Goal: Participate in discussion: Engage in conversation with other users on a specific topic

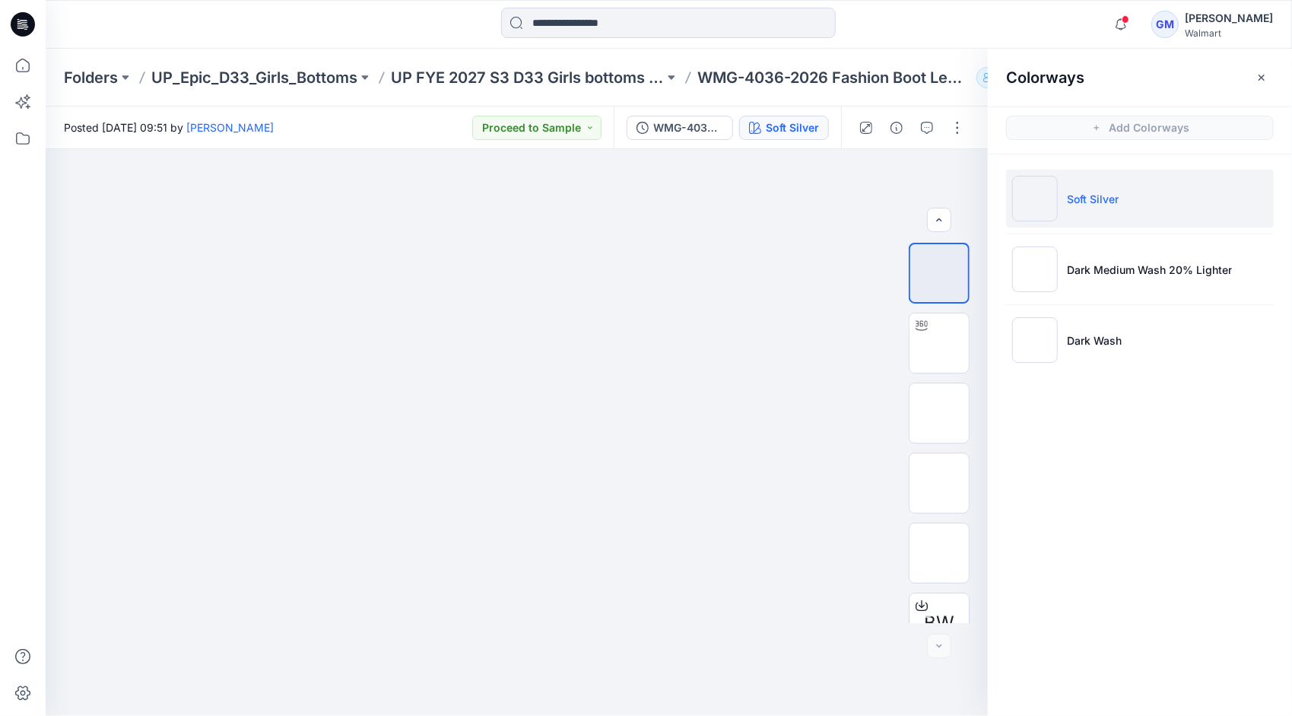
scroll to position [170, 0]
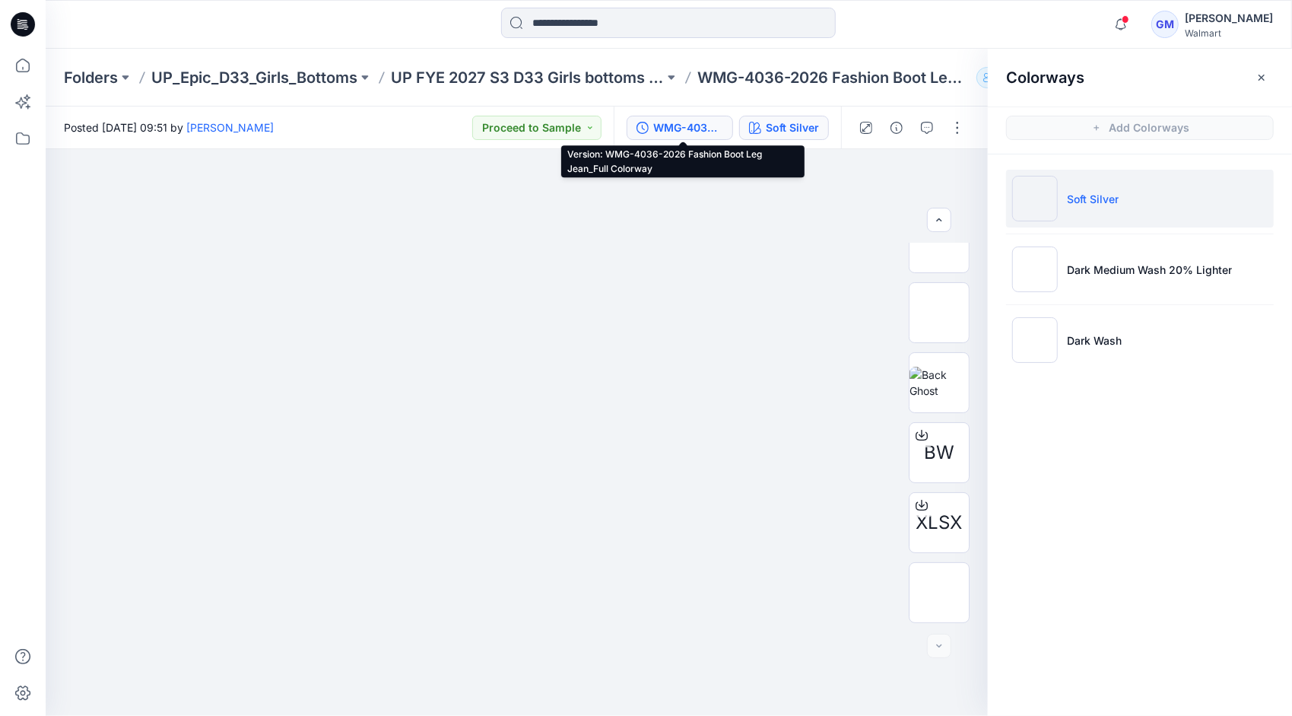
click at [676, 129] on div "WMG-4036-2026 Fashion Boot Leg Jean_Full Colorway" at bounding box center [688, 127] width 70 height 17
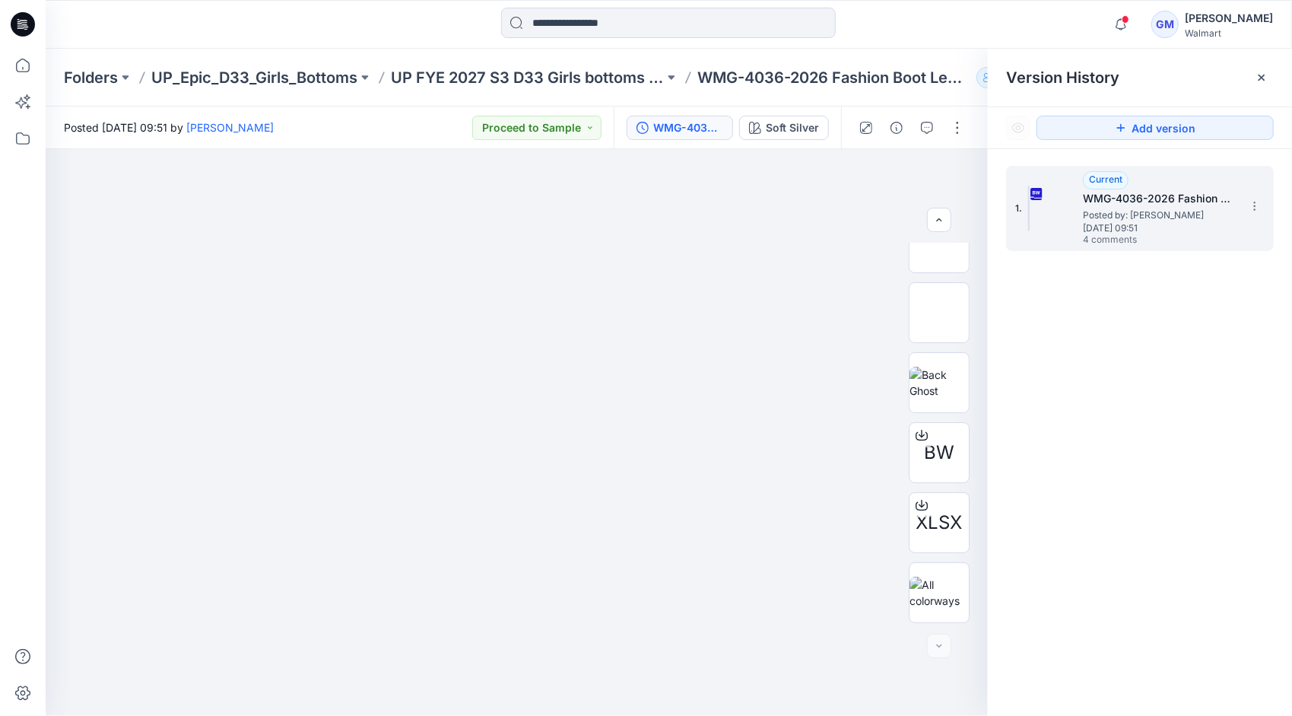
click at [1151, 231] on span "[DATE] 09:51" at bounding box center [1159, 228] width 152 height 11
click at [935, 128] on button "button" at bounding box center [927, 128] width 24 height 24
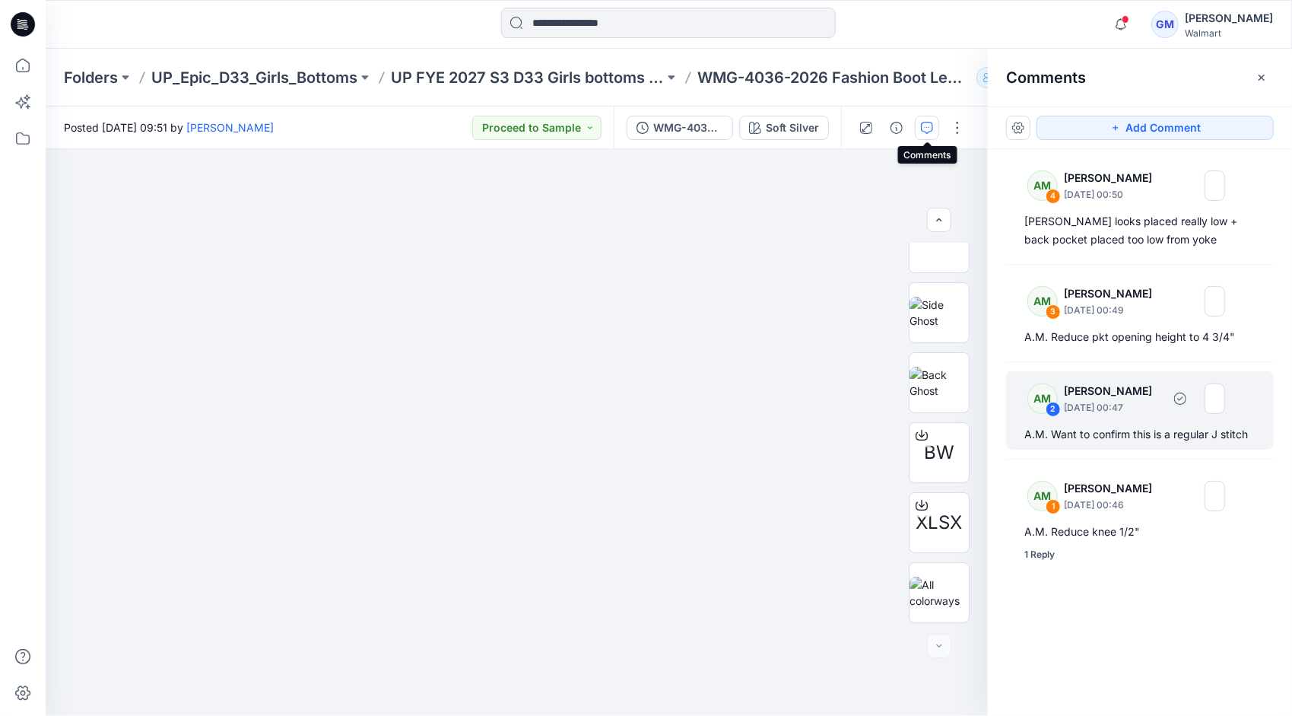
click at [1162, 407] on p "[DATE] 00:47" at bounding box center [1113, 407] width 98 height 15
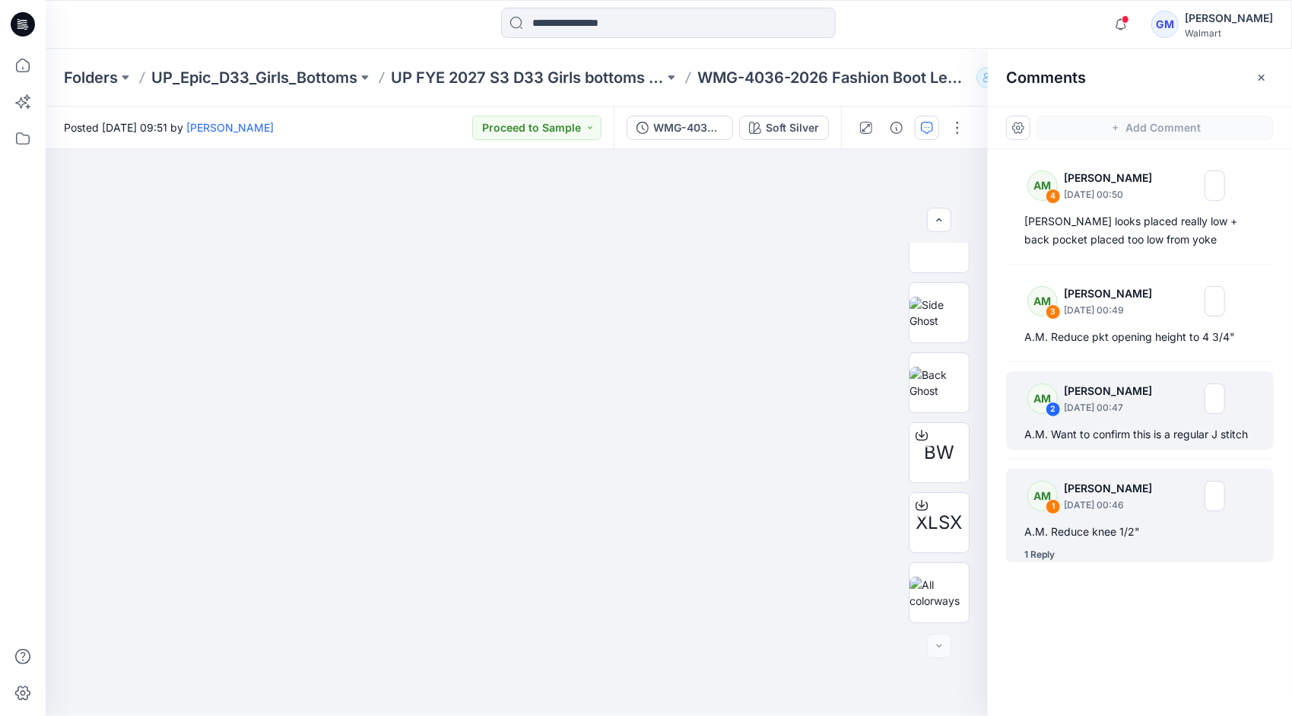
scroll to position [30, 0]
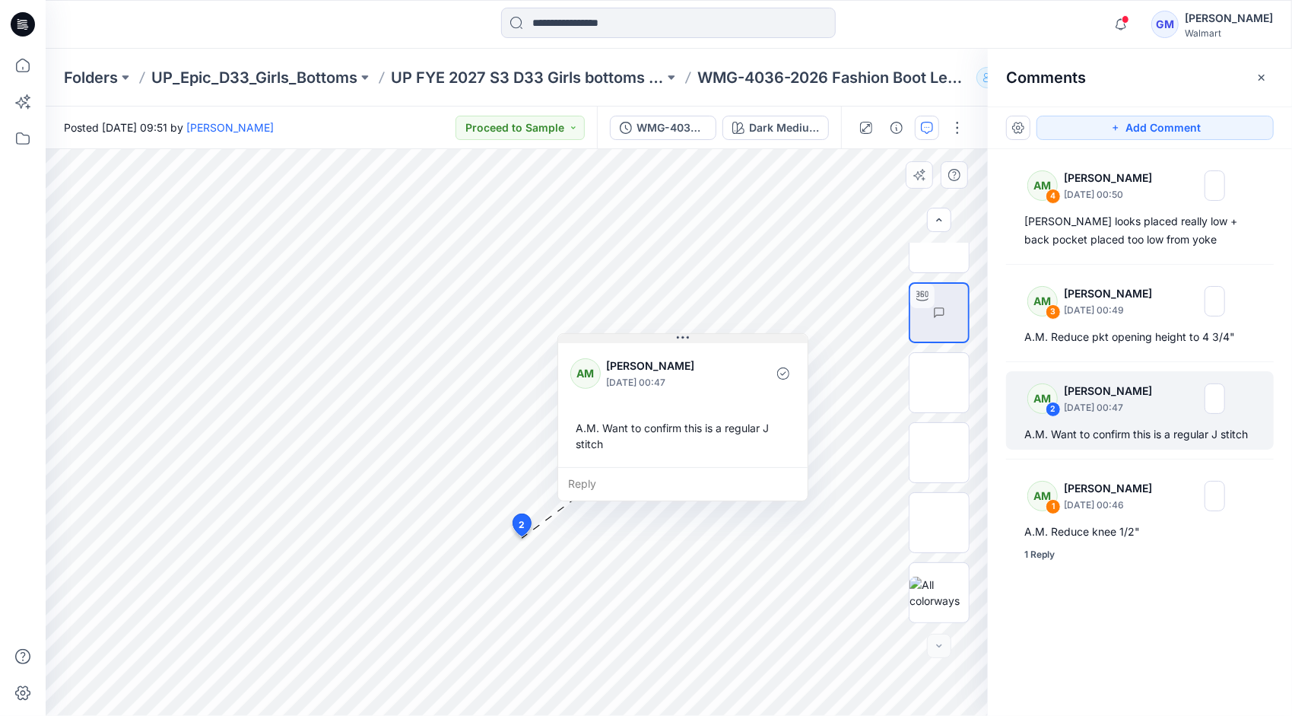
drag, startPoint x: 618, startPoint y: 547, endPoint x: 684, endPoint y: 329, distance: 227.1
click at [684, 337] on icon at bounding box center [683, 338] width 12 height 2
click at [598, 479] on div "Reply" at bounding box center [688, 476] width 249 height 33
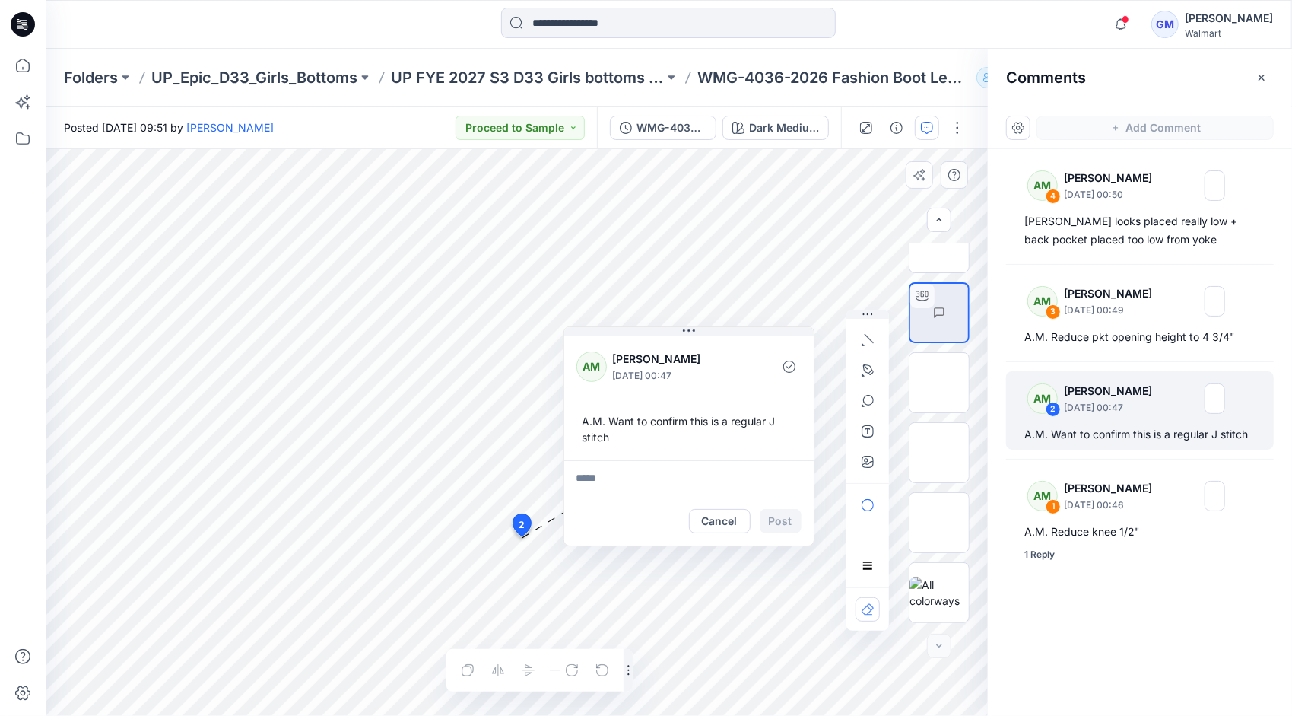
click at [622, 478] on textarea at bounding box center [688, 478] width 249 height 36
paste textarea "********"
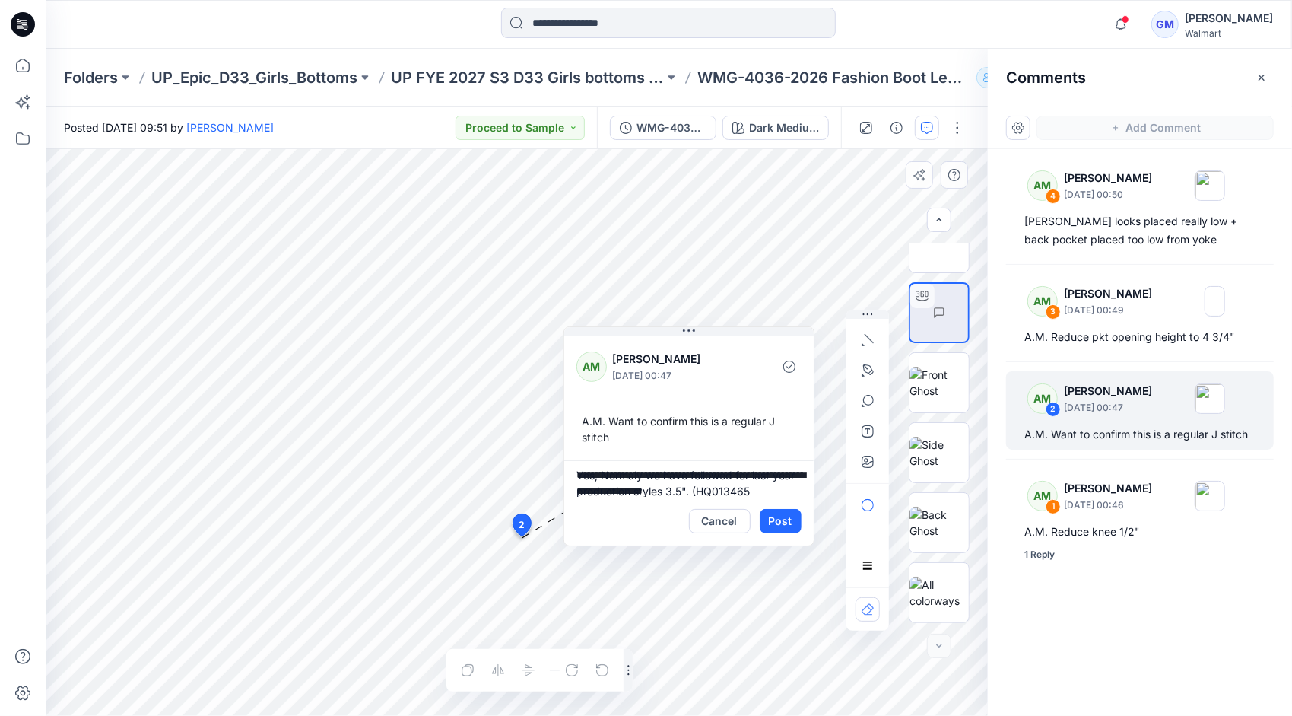
click at [780, 491] on textarea "**********" at bounding box center [688, 478] width 249 height 36
paste textarea "*********"
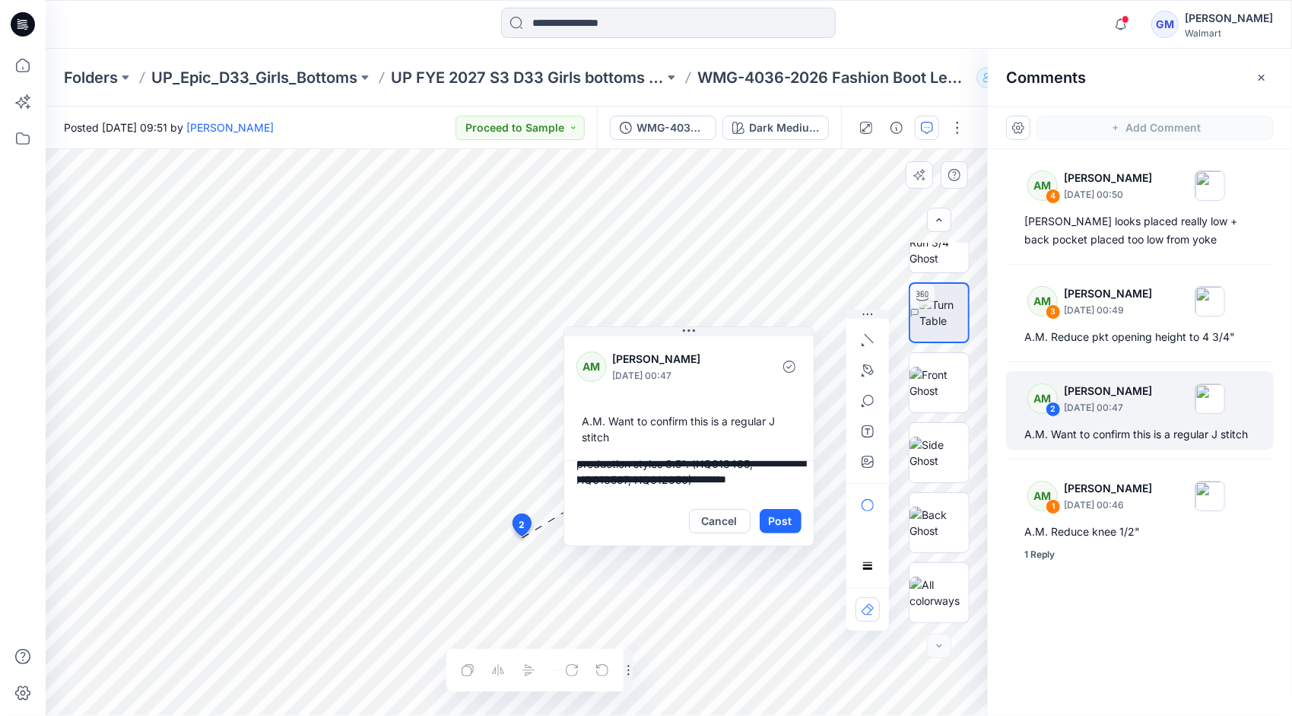
drag, startPoint x: 578, startPoint y: 471, endPoint x: 769, endPoint y: 482, distance: 191.2
click at [769, 482] on textarea "**********" at bounding box center [688, 478] width 249 height 36
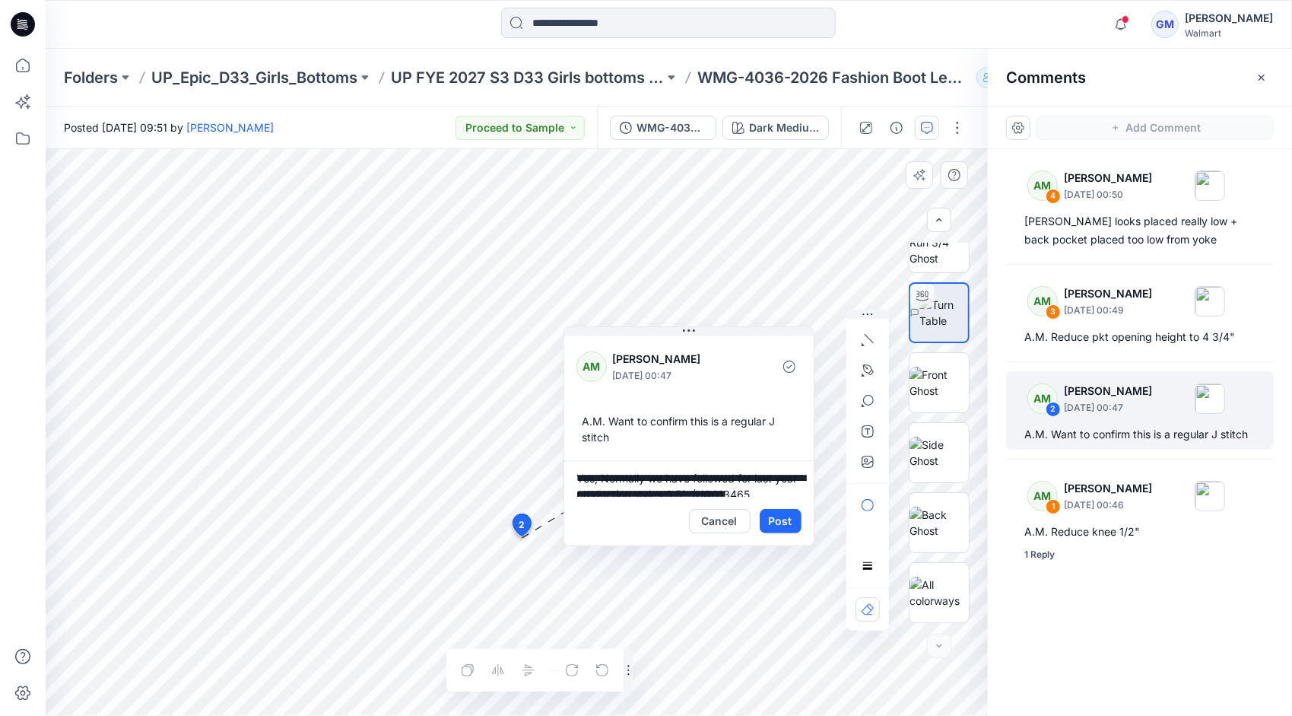
type textarea "**********"
click at [765, 489] on textarea "**********" at bounding box center [688, 478] width 249 height 36
click at [543, 437] on div "**********" at bounding box center [517, 432] width 942 height 566
paste textarea "**********"
click at [762, 476] on textarea "**********" at bounding box center [688, 478] width 249 height 36
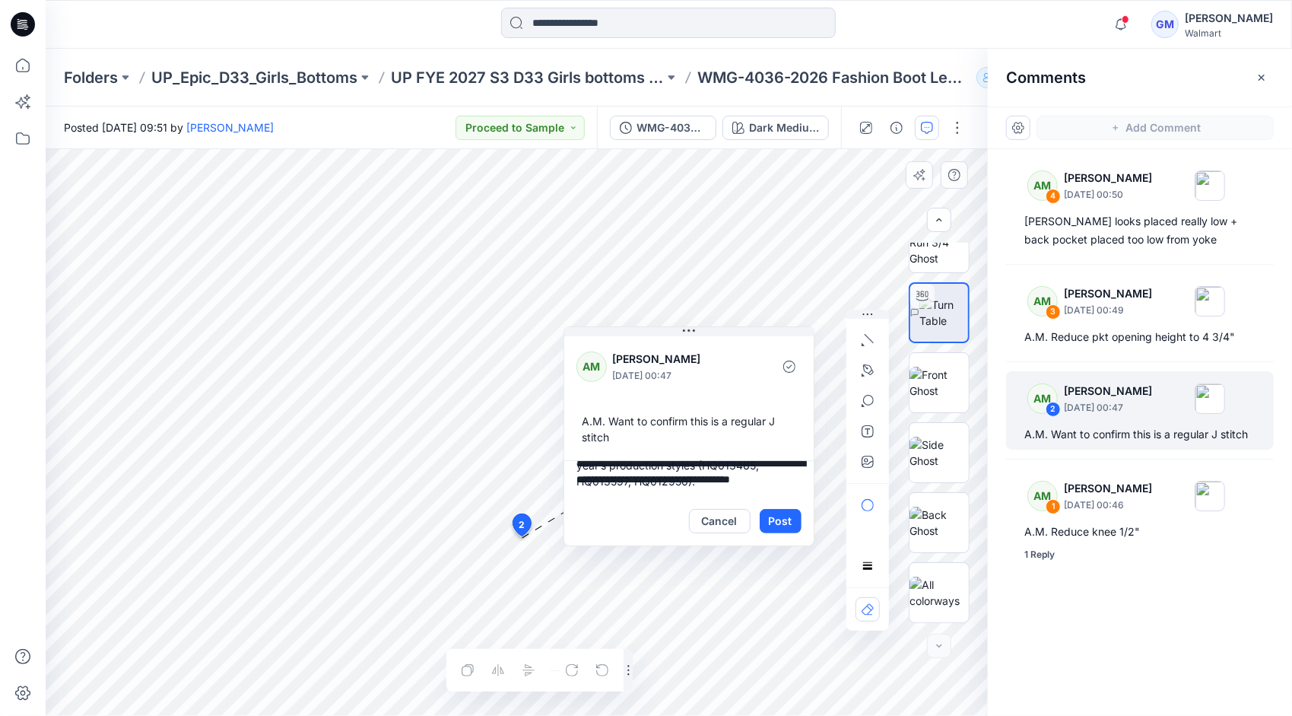
scroll to position [30, 0]
type textarea "**********"
click at [785, 526] on button "Post" at bounding box center [781, 521] width 42 height 24
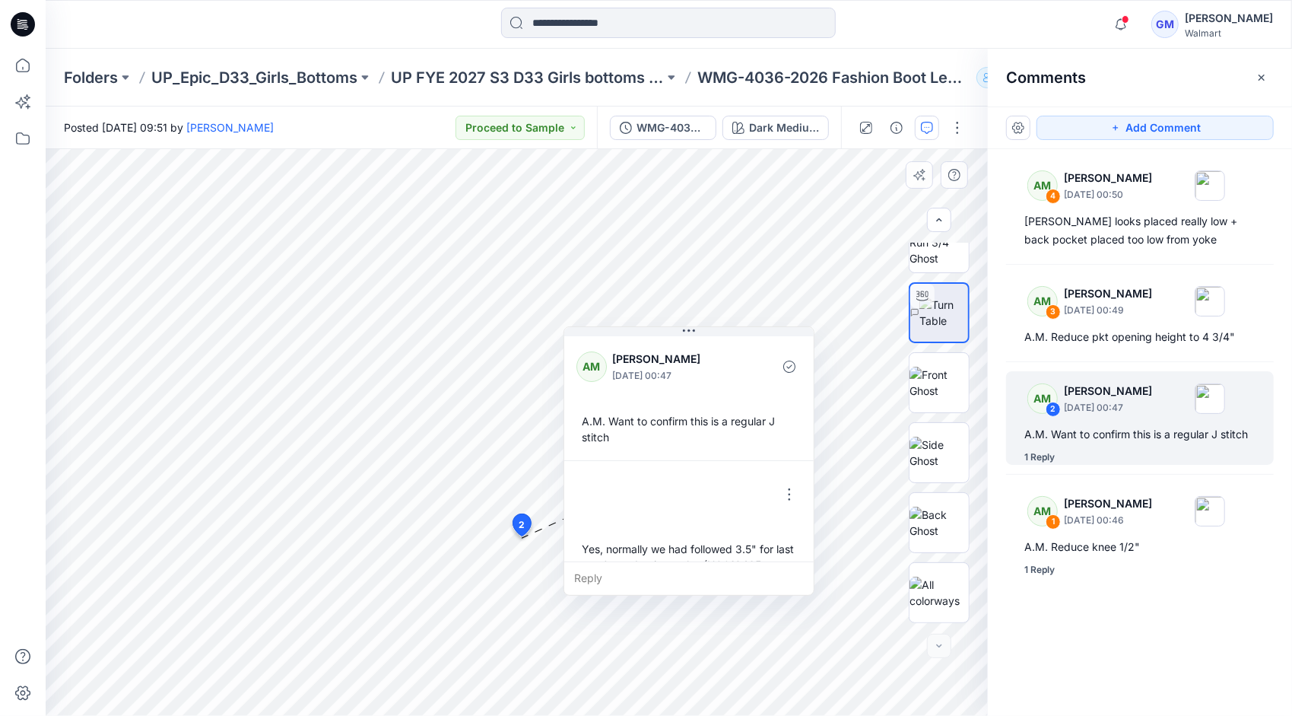
scroll to position [42, 0]
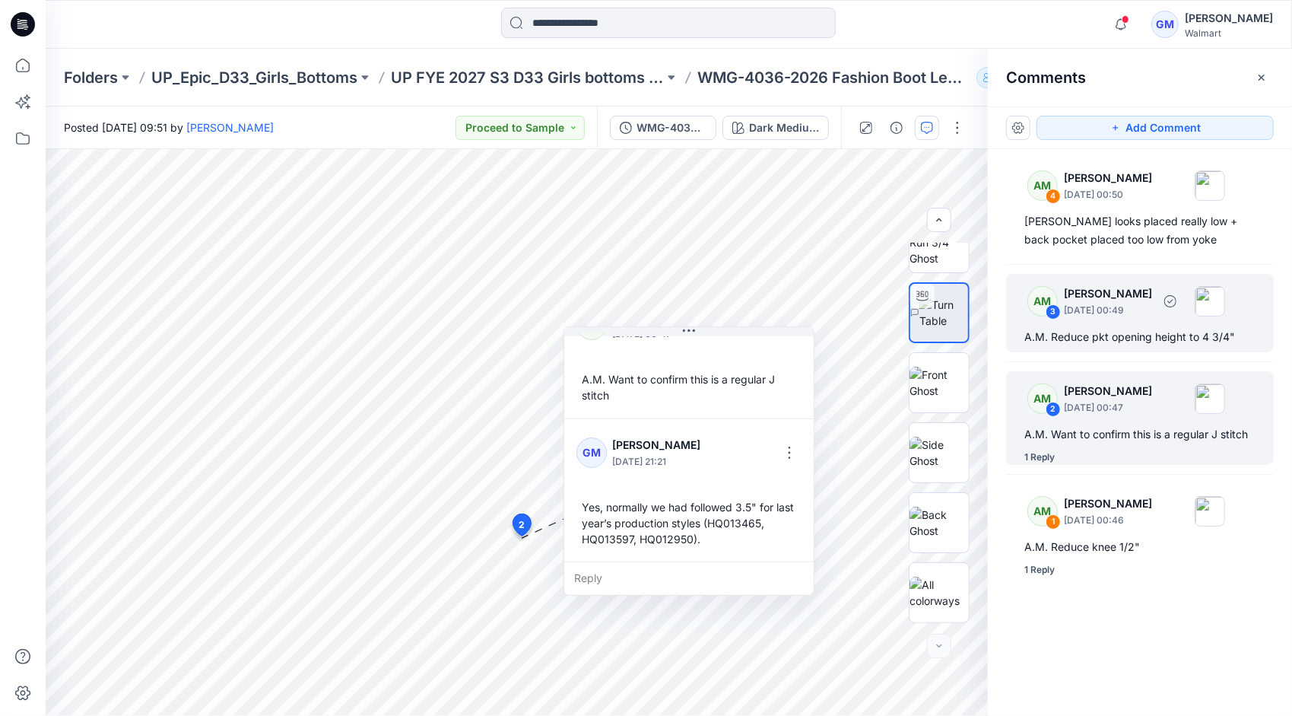
click at [1130, 294] on p "[PERSON_NAME]" at bounding box center [1108, 293] width 88 height 18
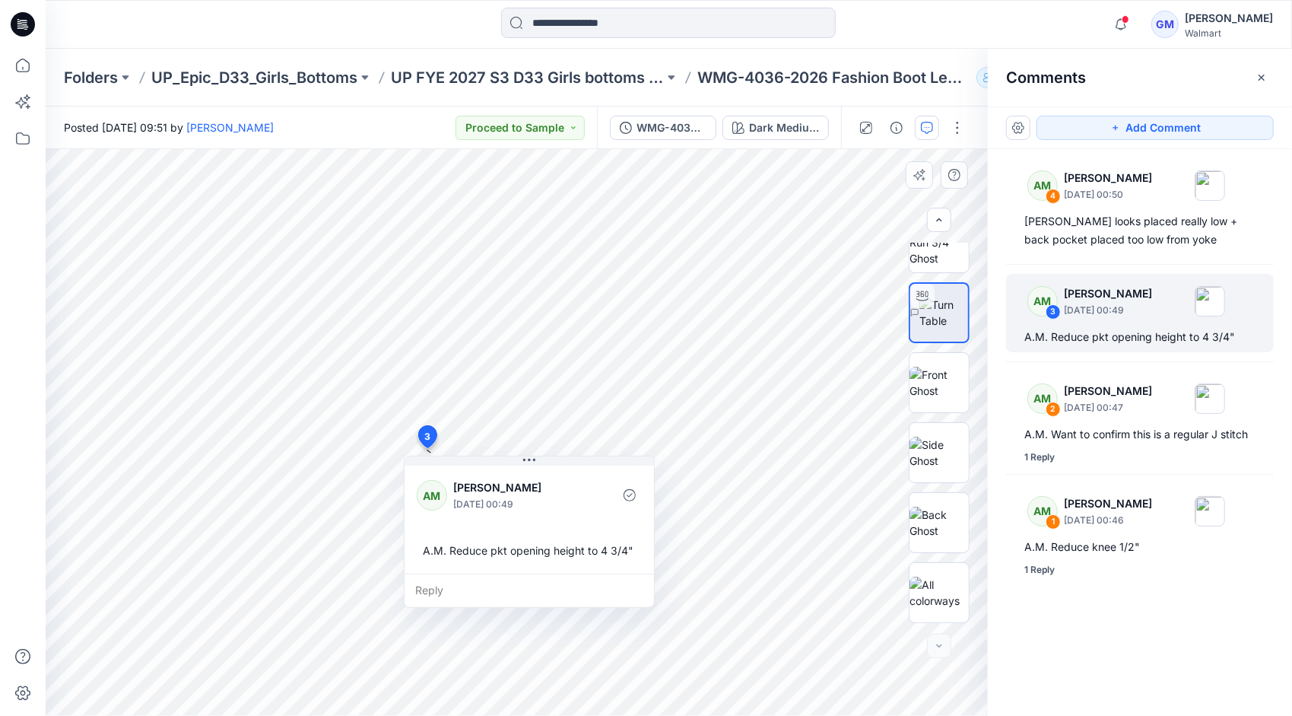
click at [434, 595] on div "Reply" at bounding box center [529, 589] width 249 height 33
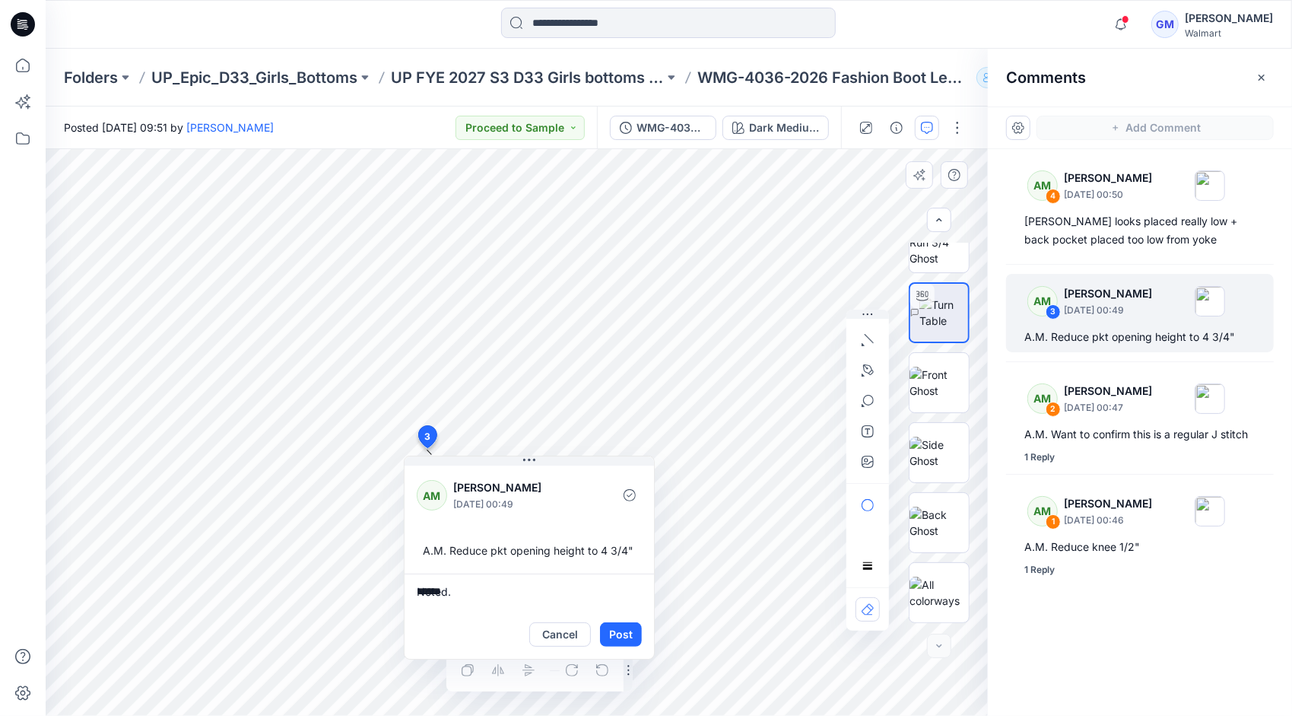
scroll to position [0, 0]
type textarea "******"
click at [628, 636] on button "Post" at bounding box center [621, 634] width 42 height 24
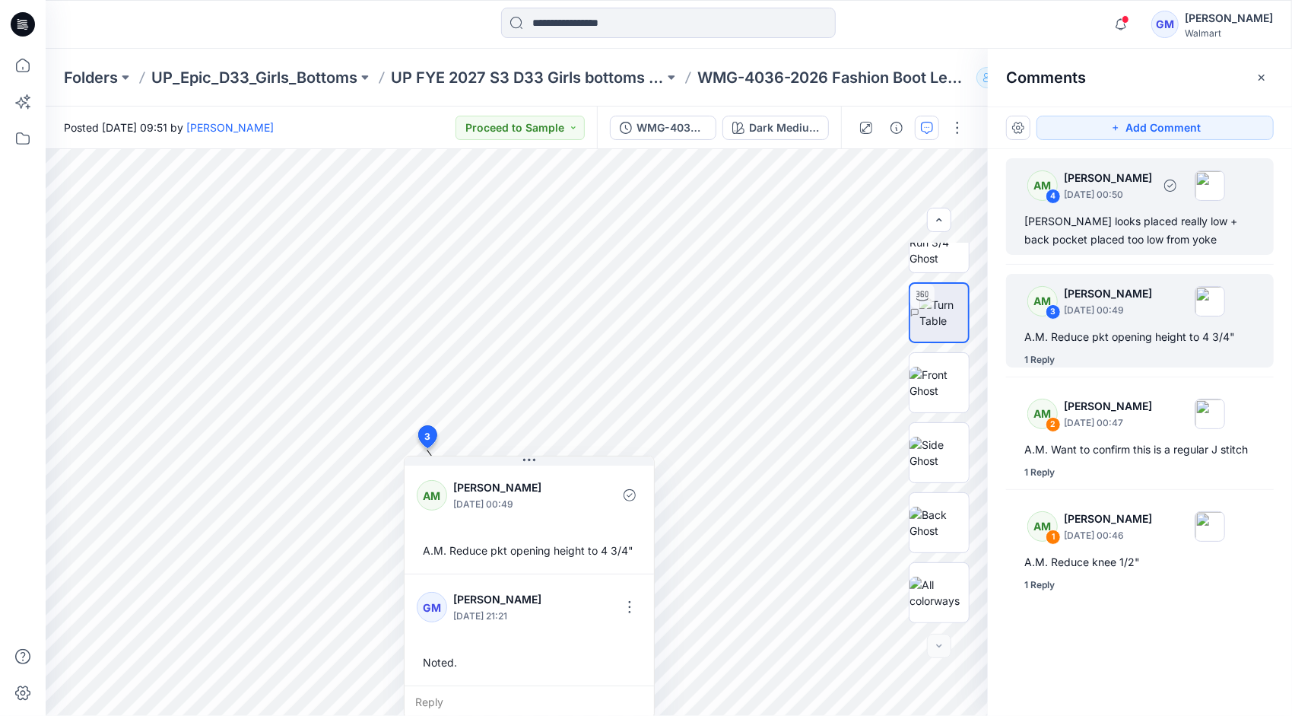
click at [1060, 223] on div "[PERSON_NAME] looks placed really low + back pocket placed too low from yoke" at bounding box center [1139, 230] width 231 height 36
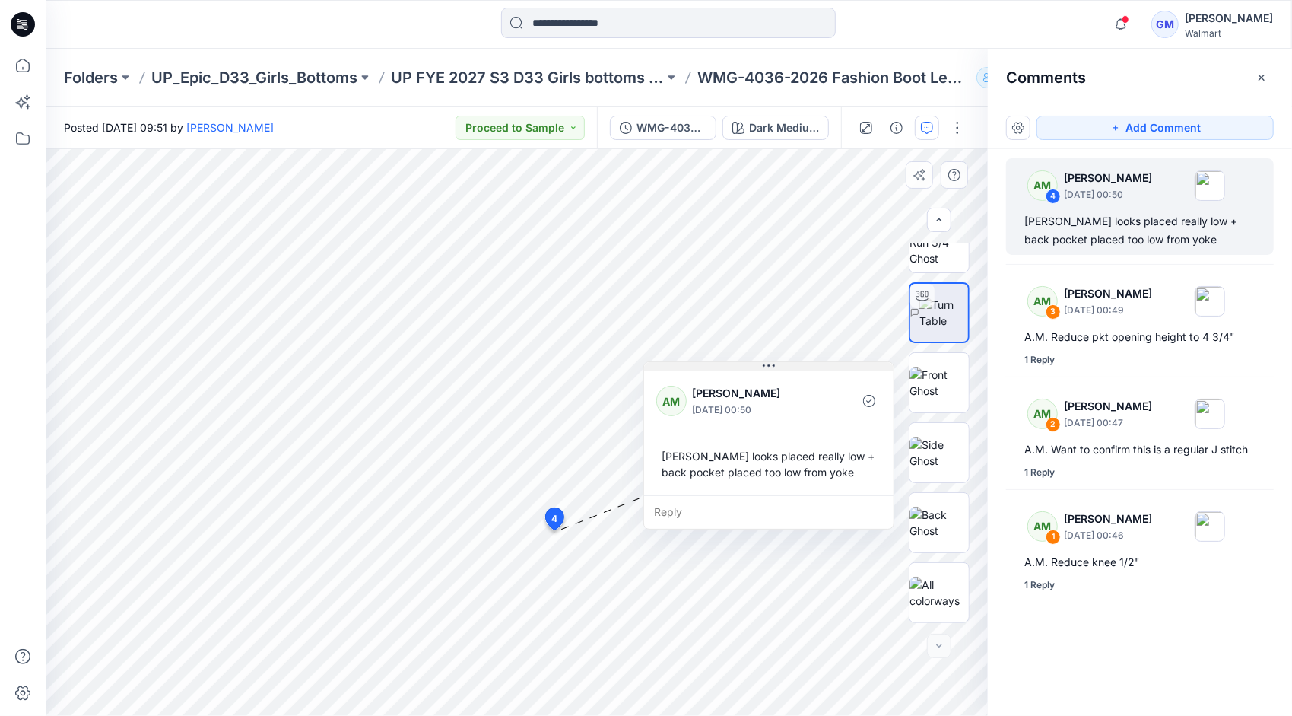
drag, startPoint x: 652, startPoint y: 540, endPoint x: 764, endPoint y: 363, distance: 209.9
click at [764, 363] on icon at bounding box center [769, 366] width 12 height 12
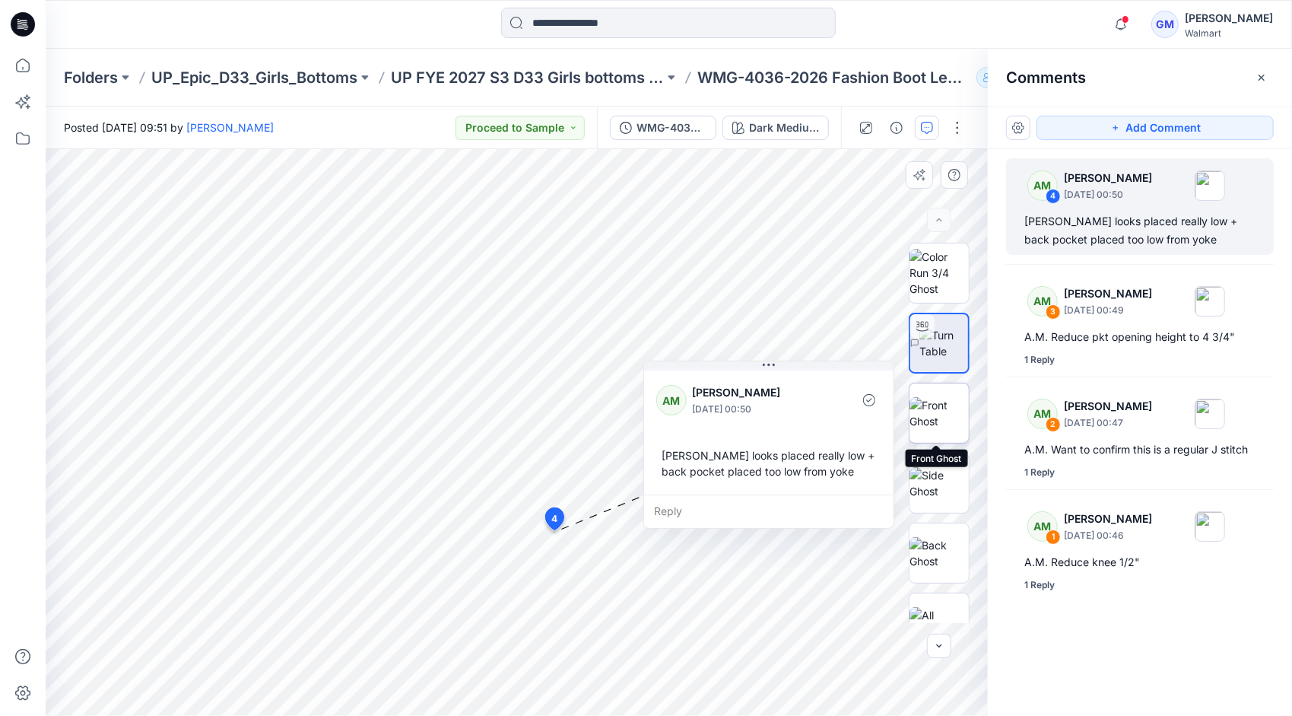
click at [935, 405] on img at bounding box center [938, 413] width 59 height 32
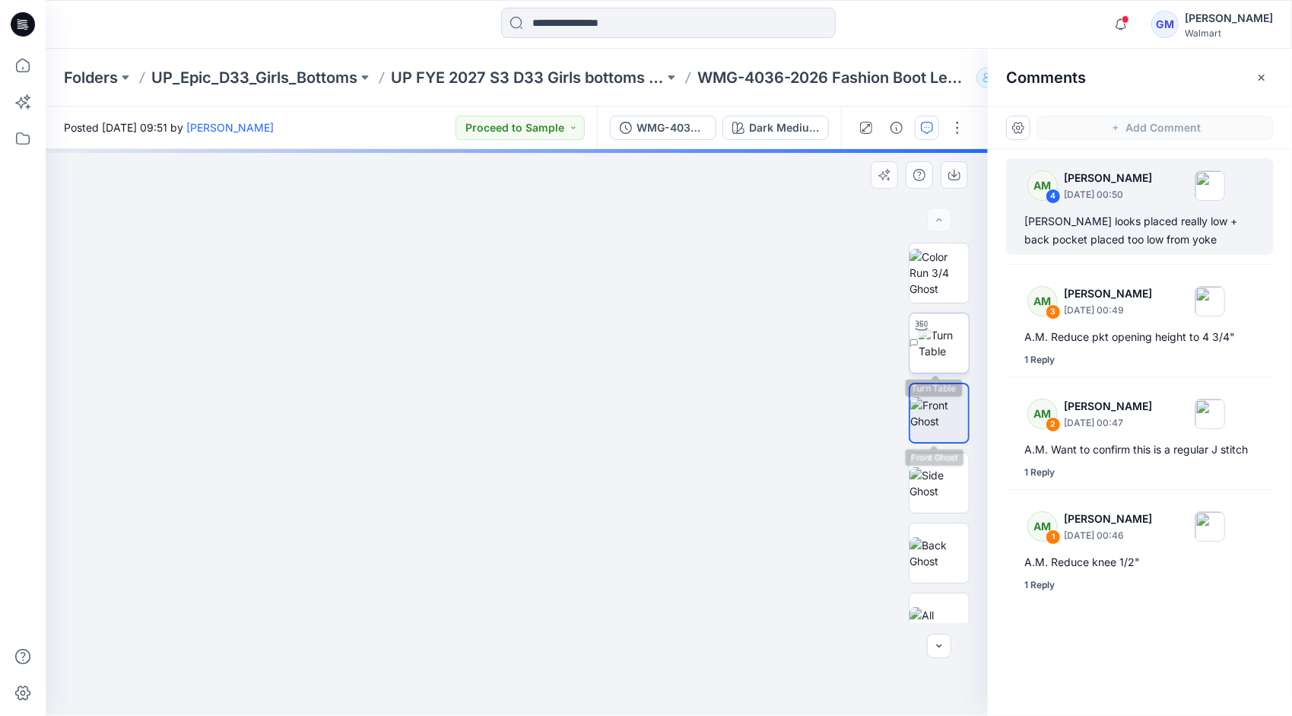
click at [935, 350] on img at bounding box center [944, 343] width 50 height 32
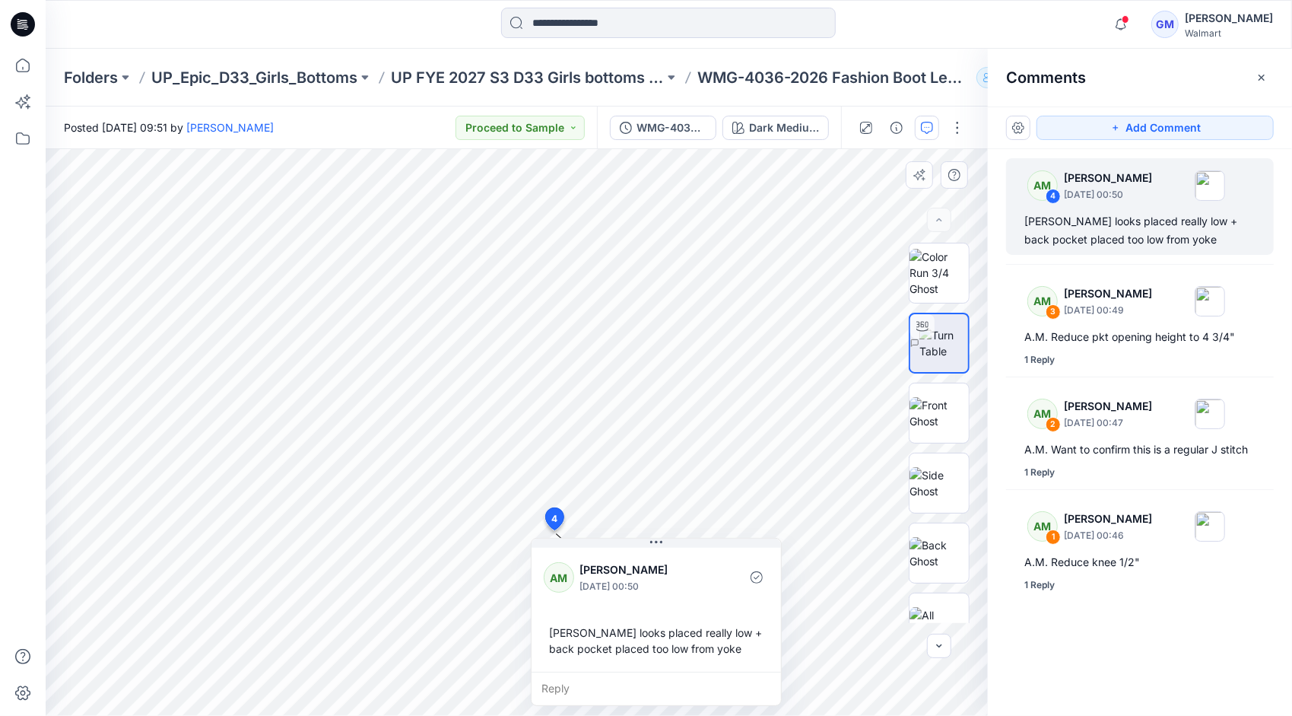
click at [750, 648] on div "5 4 AM [PERSON_NAME] [DATE] 00:50 A.M. Yoke looks placed really low + back pock…" at bounding box center [517, 432] width 942 height 566
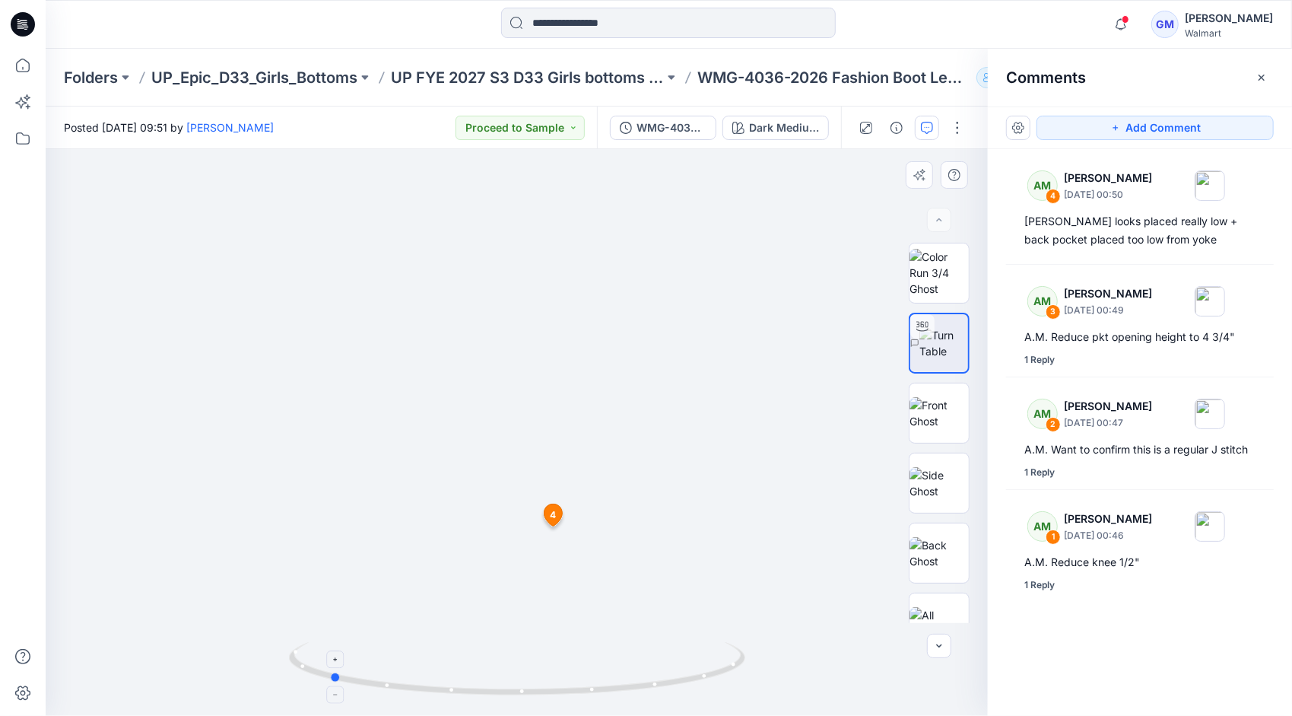
drag, startPoint x: 697, startPoint y: 678, endPoint x: 509, endPoint y: 684, distance: 187.9
click at [509, 684] on icon at bounding box center [519, 670] width 460 height 57
click at [620, 78] on p "UP FYE 2027 S3 D33 Girls bottoms Epic" at bounding box center [527, 77] width 273 height 21
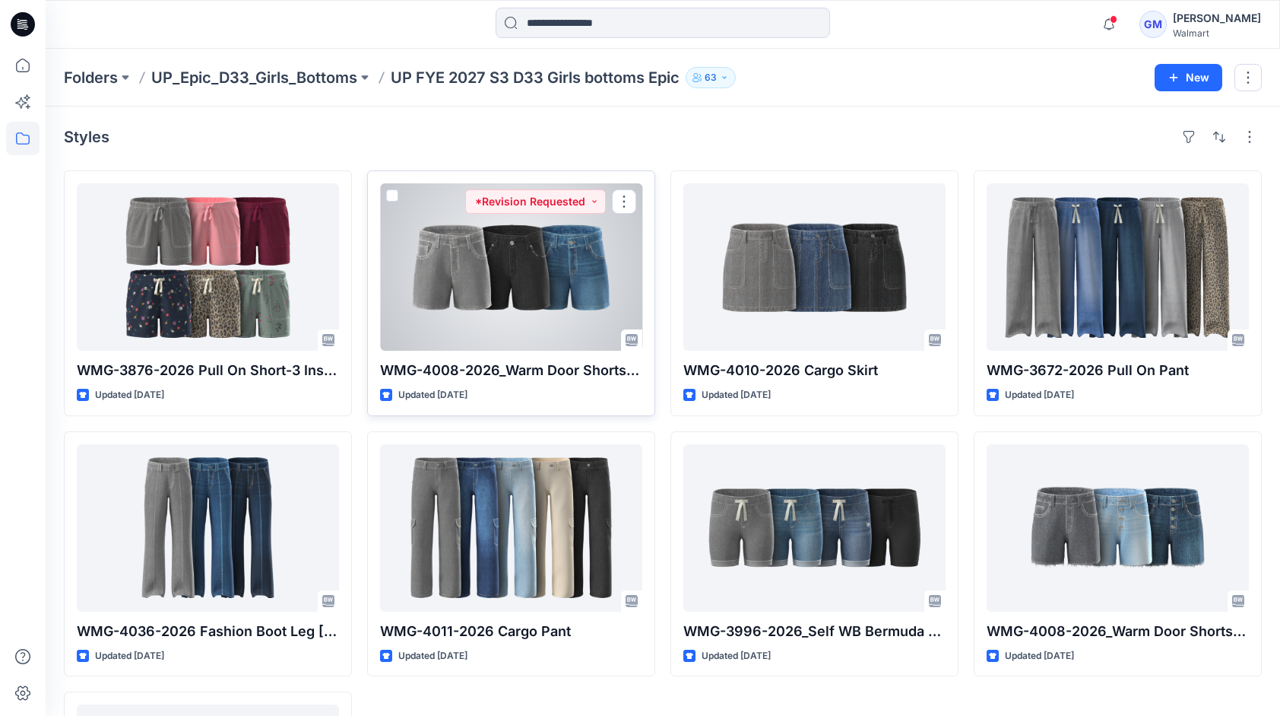
click at [499, 255] on div at bounding box center [511, 266] width 262 height 167
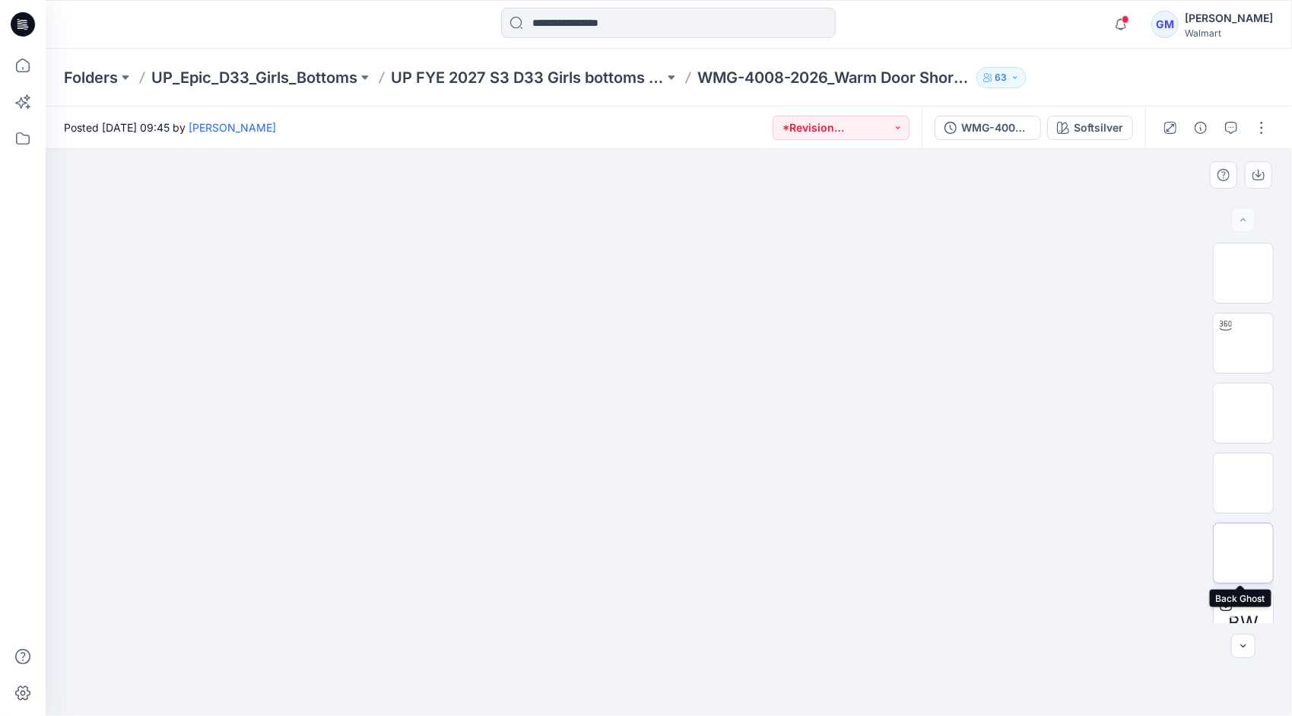
click at [1243, 553] on img at bounding box center [1243, 553] width 0 height 0
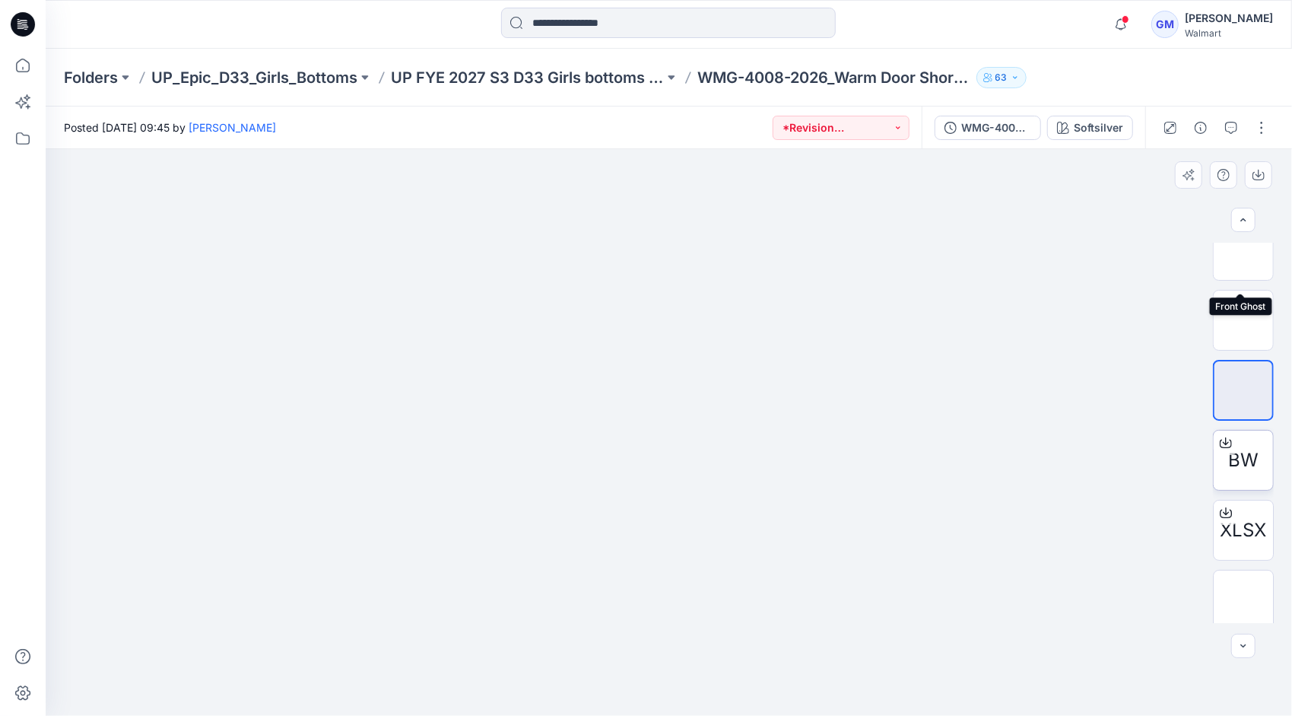
scroll to position [170, 0]
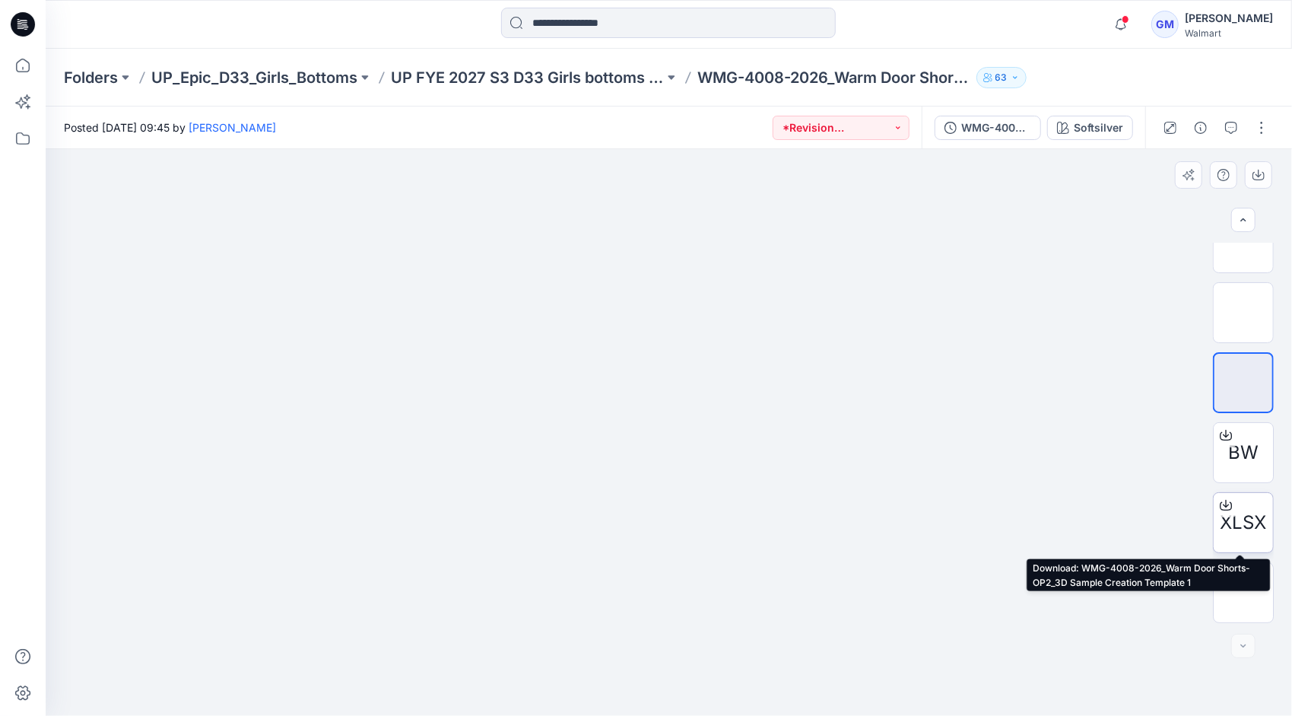
click at [1225, 503] on icon at bounding box center [1226, 505] width 12 height 12
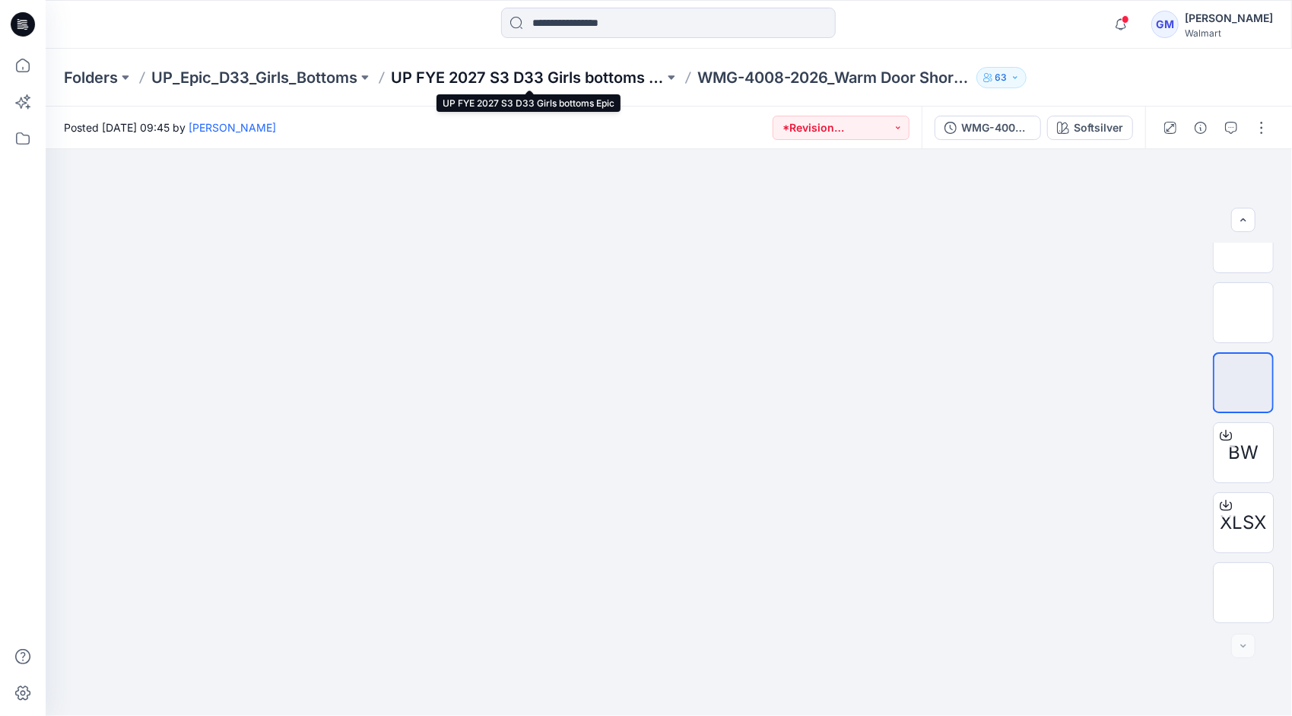
click at [554, 71] on p "UP FYE 2027 S3 D33 Girls bottoms Epic" at bounding box center [527, 77] width 273 height 21
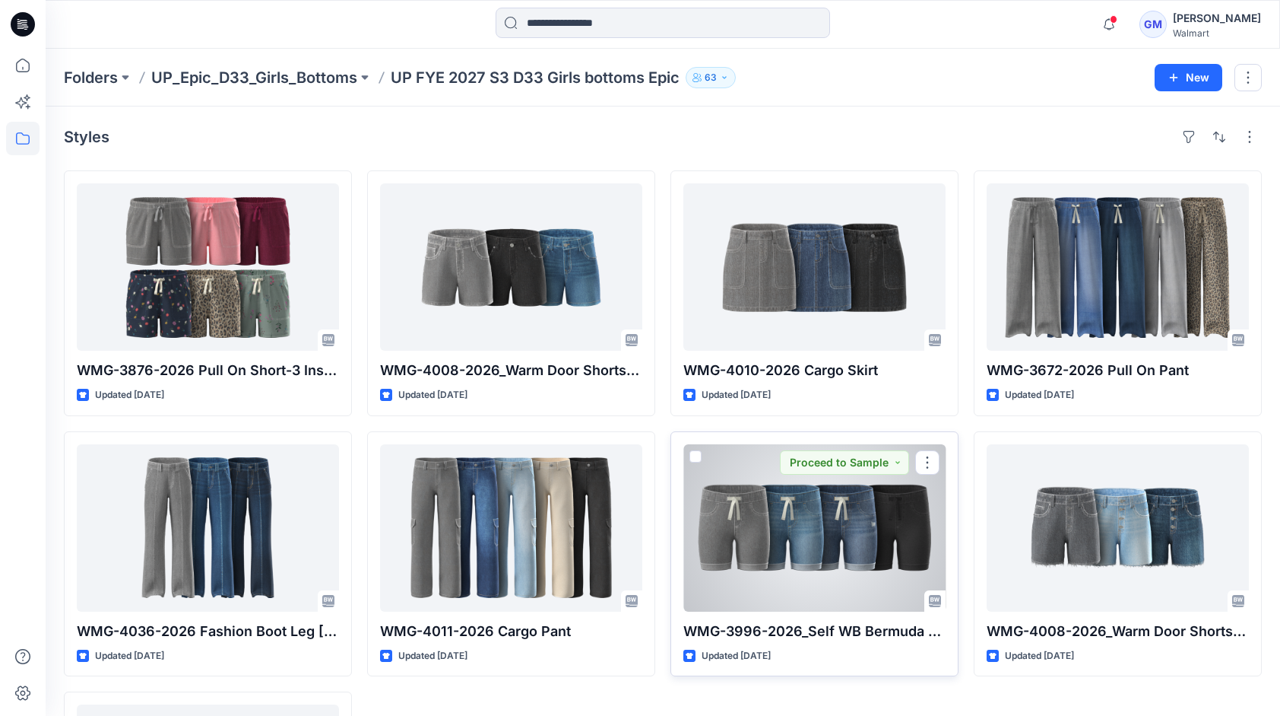
click at [875, 526] on div at bounding box center [815, 527] width 262 height 167
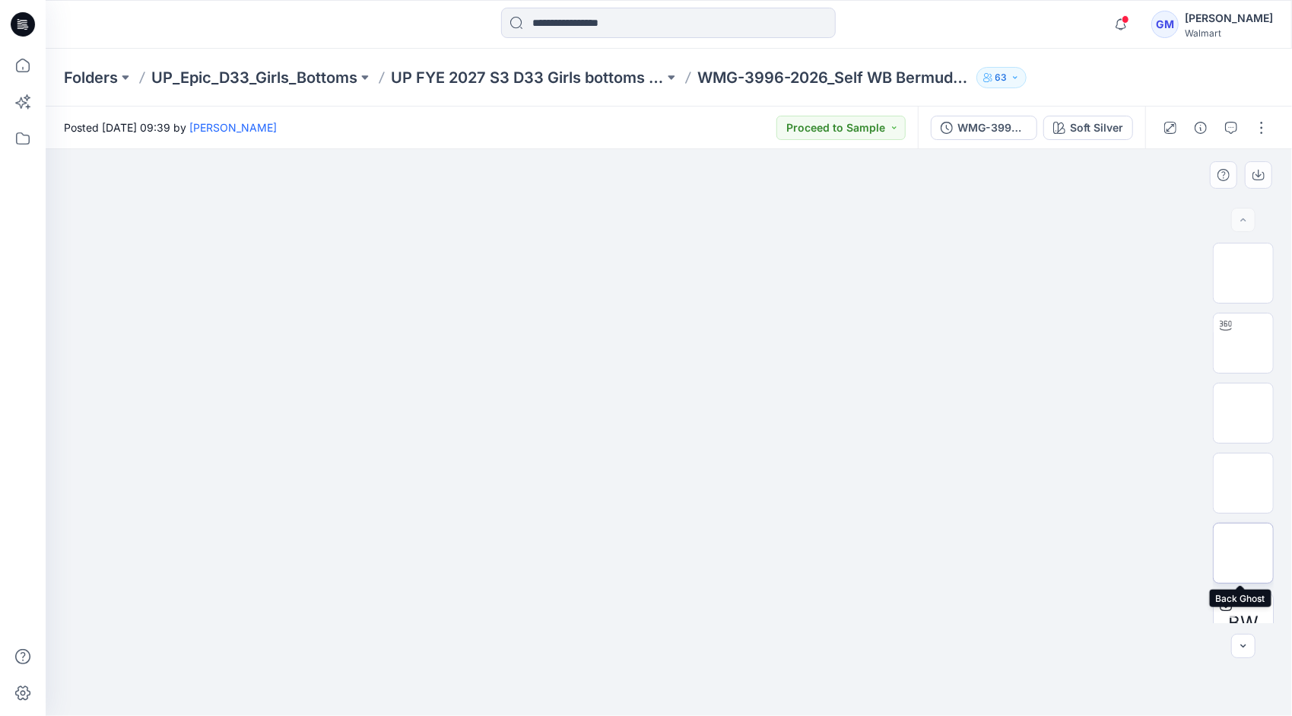
click at [1243, 553] on img at bounding box center [1243, 553] width 0 height 0
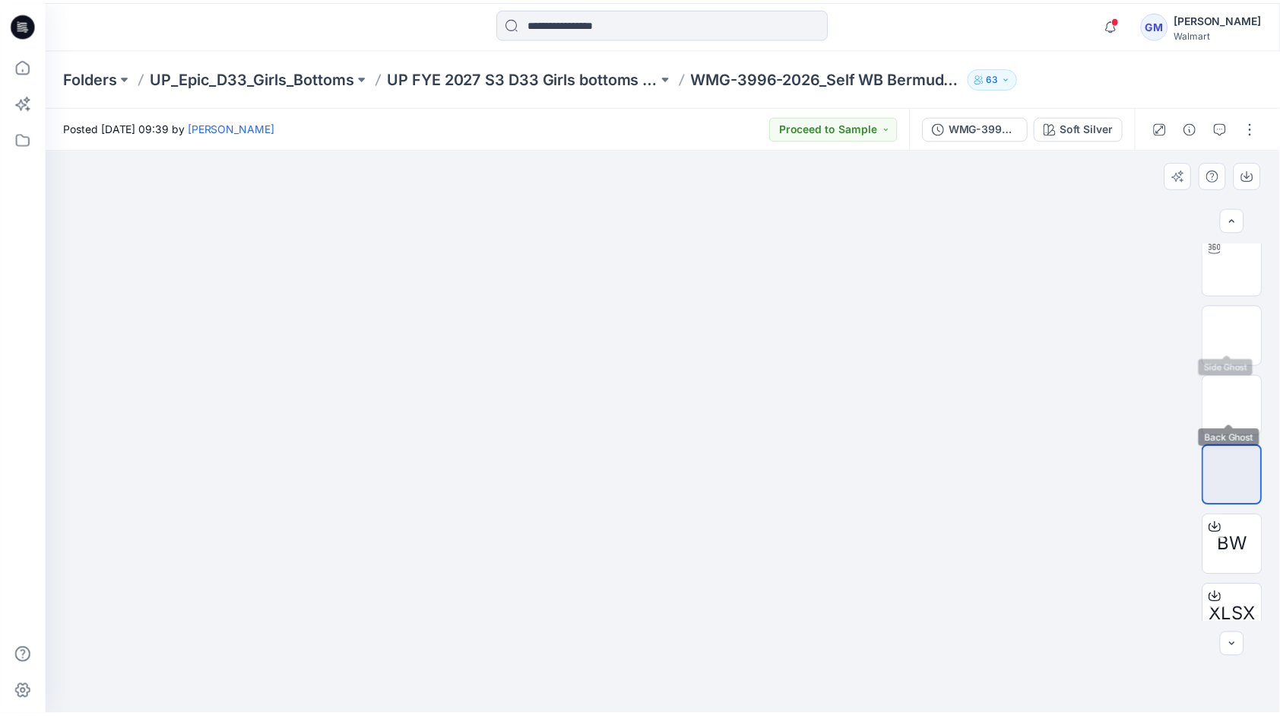
scroll to position [170, 0]
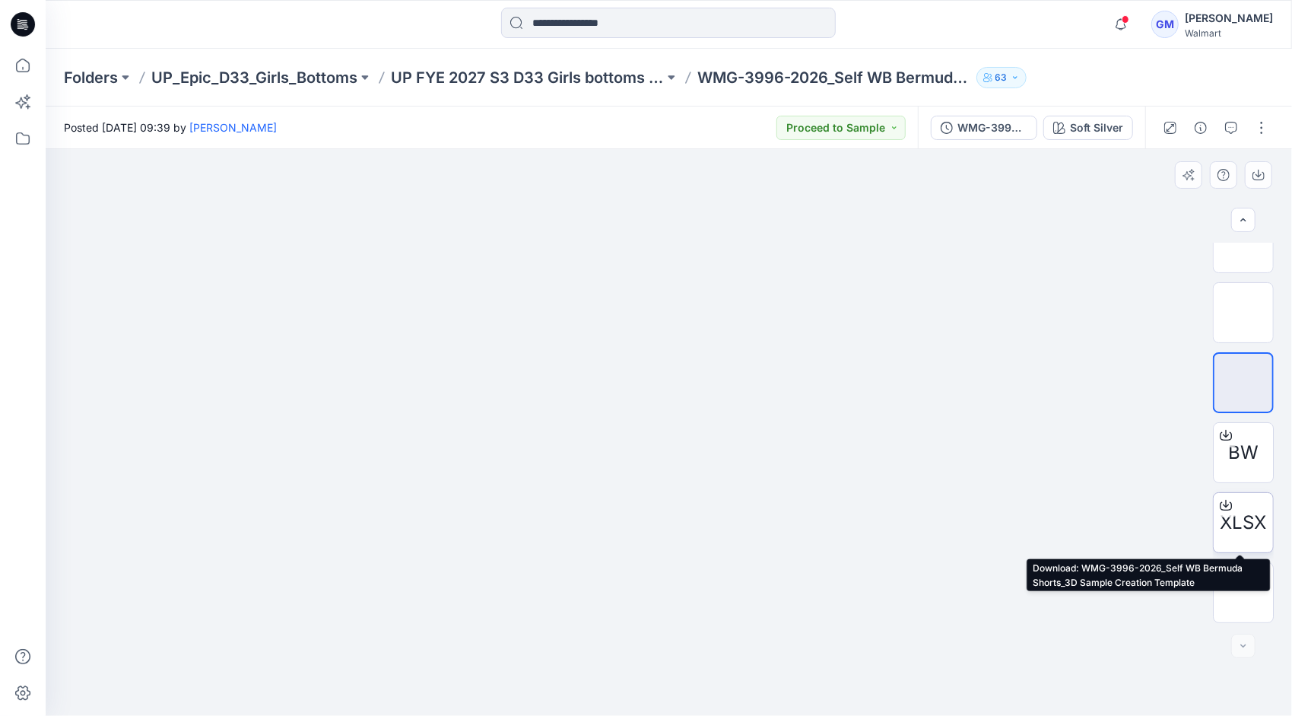
click at [1220, 501] on icon at bounding box center [1226, 505] width 12 height 12
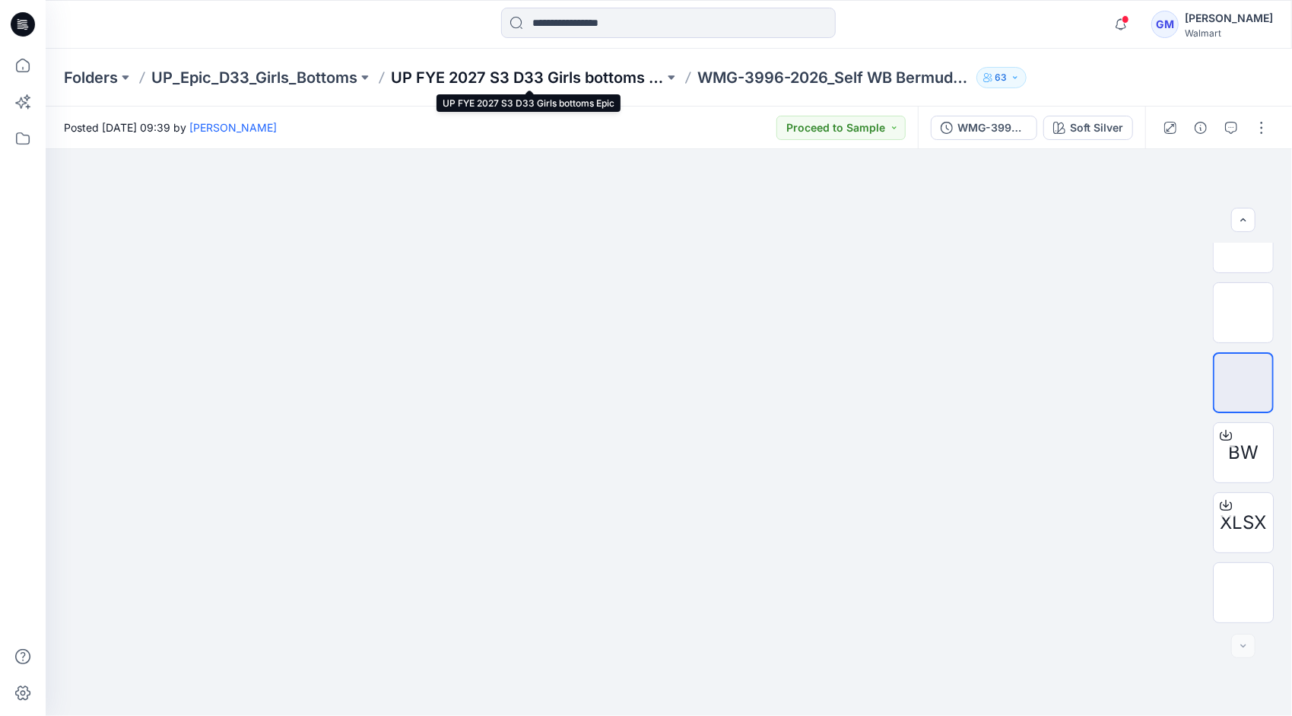
click at [598, 73] on p "UP FYE 2027 S3 D33 Girls bottoms Epic" at bounding box center [527, 77] width 273 height 21
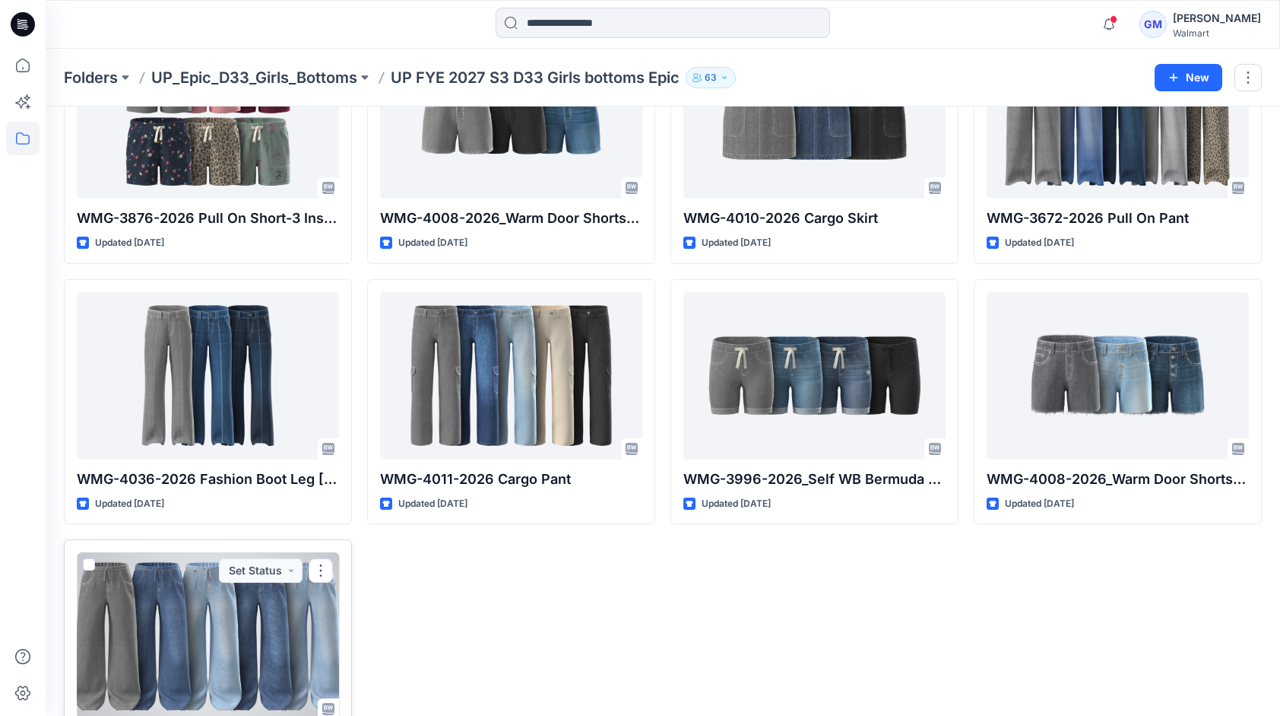
scroll to position [84, 0]
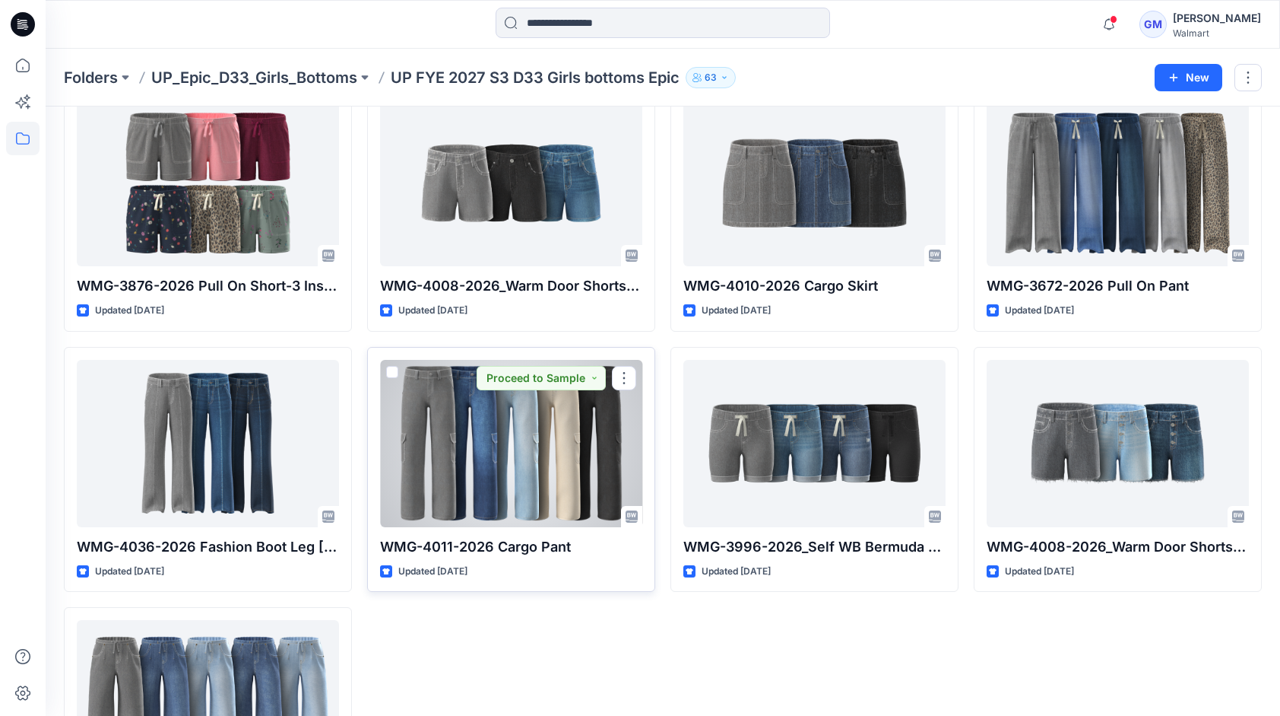
click at [552, 436] on div at bounding box center [511, 443] width 262 height 167
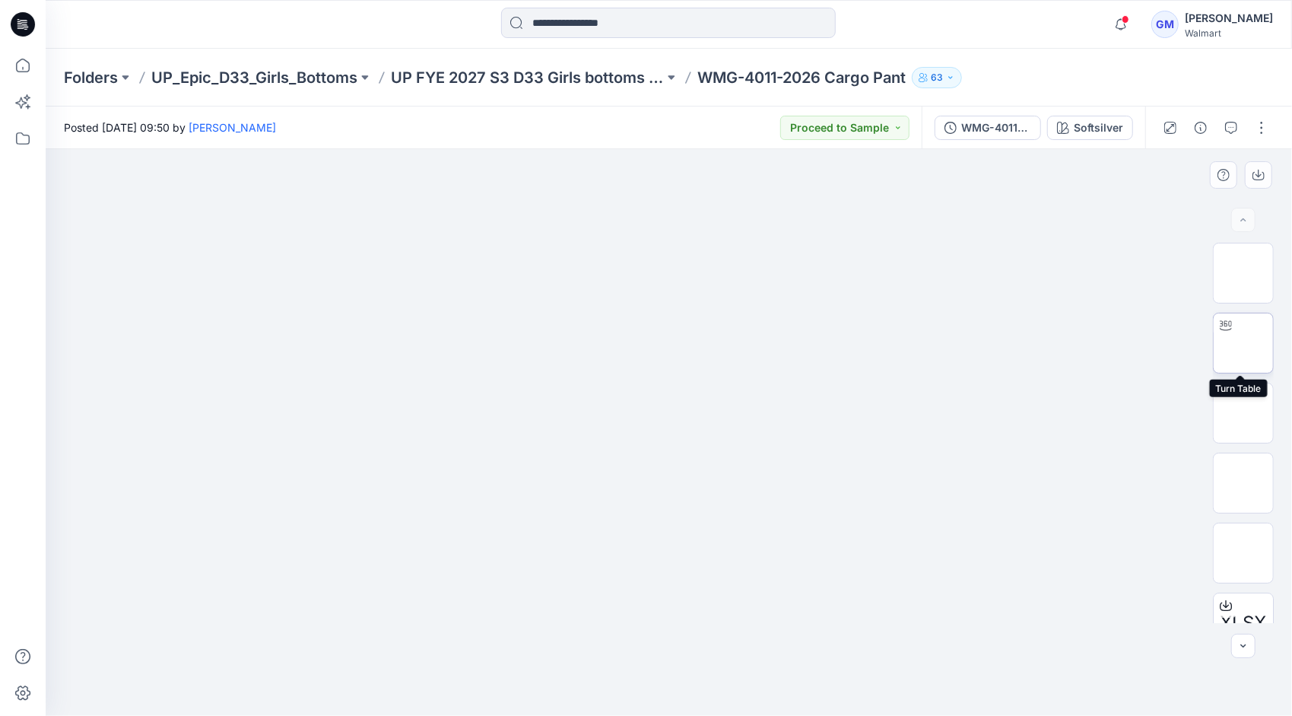
click at [1243, 343] on img at bounding box center [1243, 343] width 0 height 0
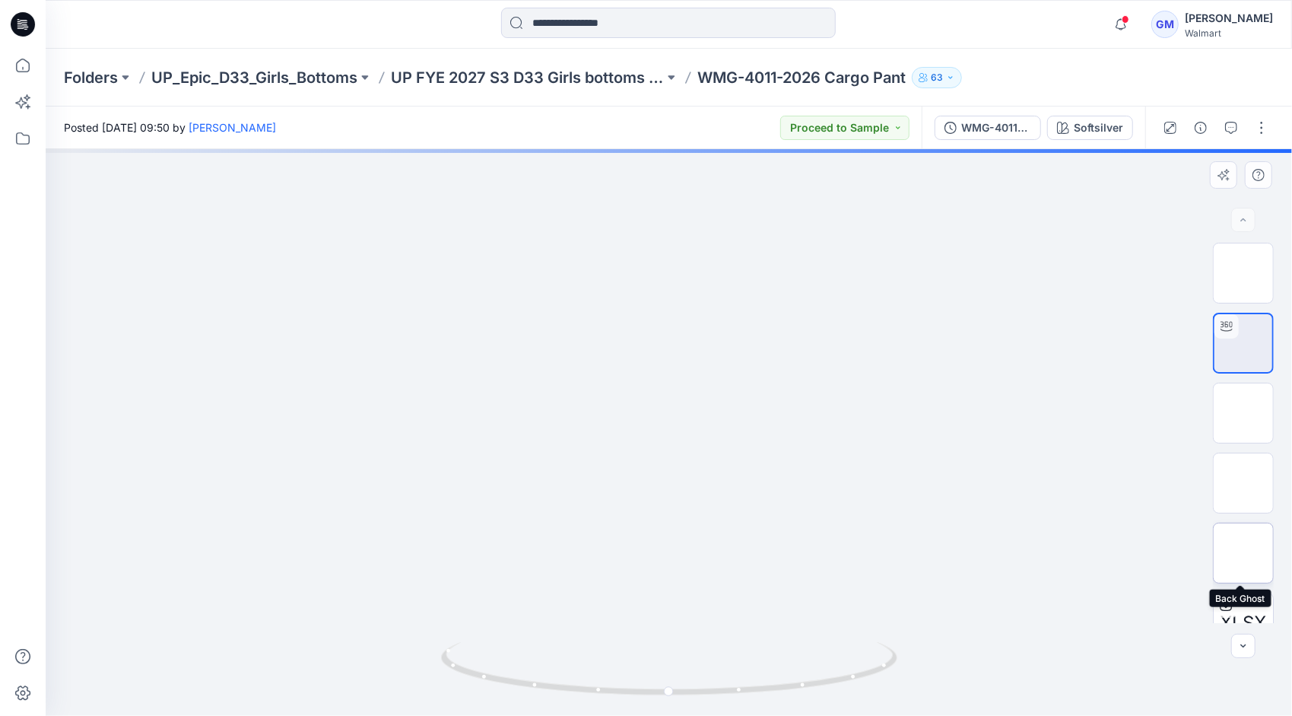
click at [1243, 553] on img at bounding box center [1243, 553] width 0 height 0
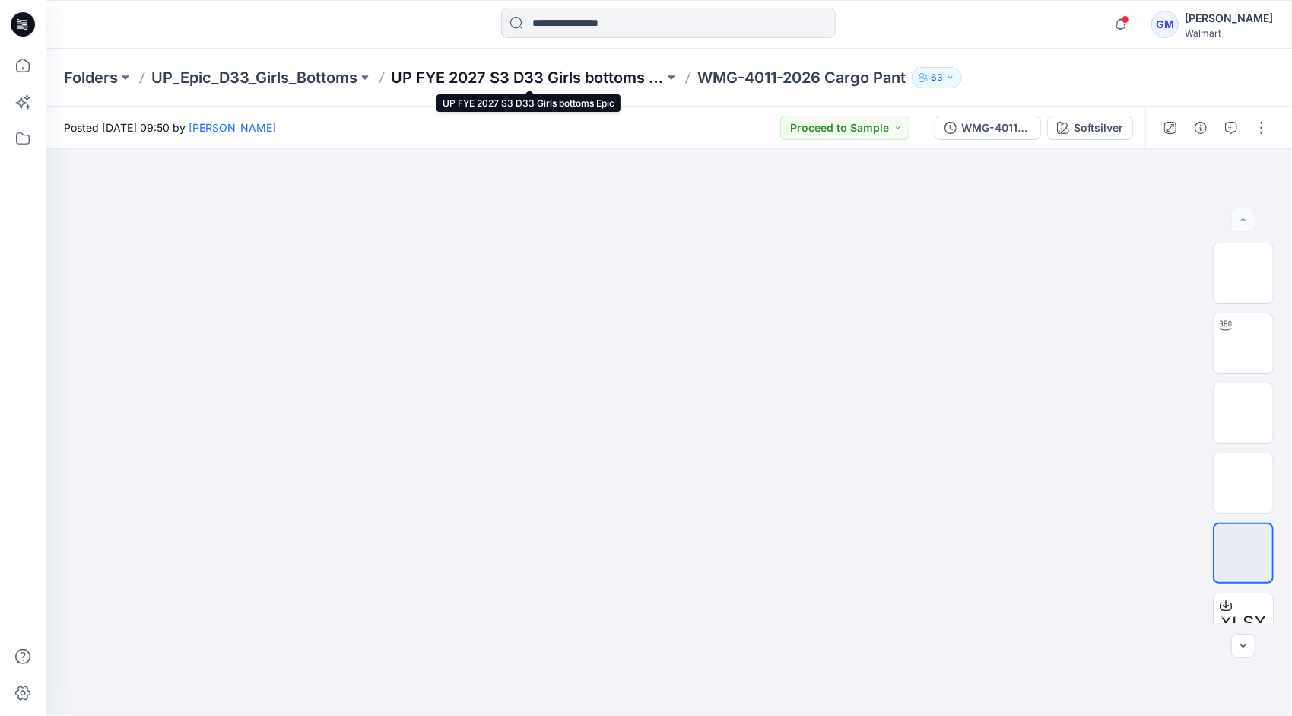
click at [611, 75] on p "UP FYE 2027 S3 D33 Girls bottoms Epic" at bounding box center [527, 77] width 273 height 21
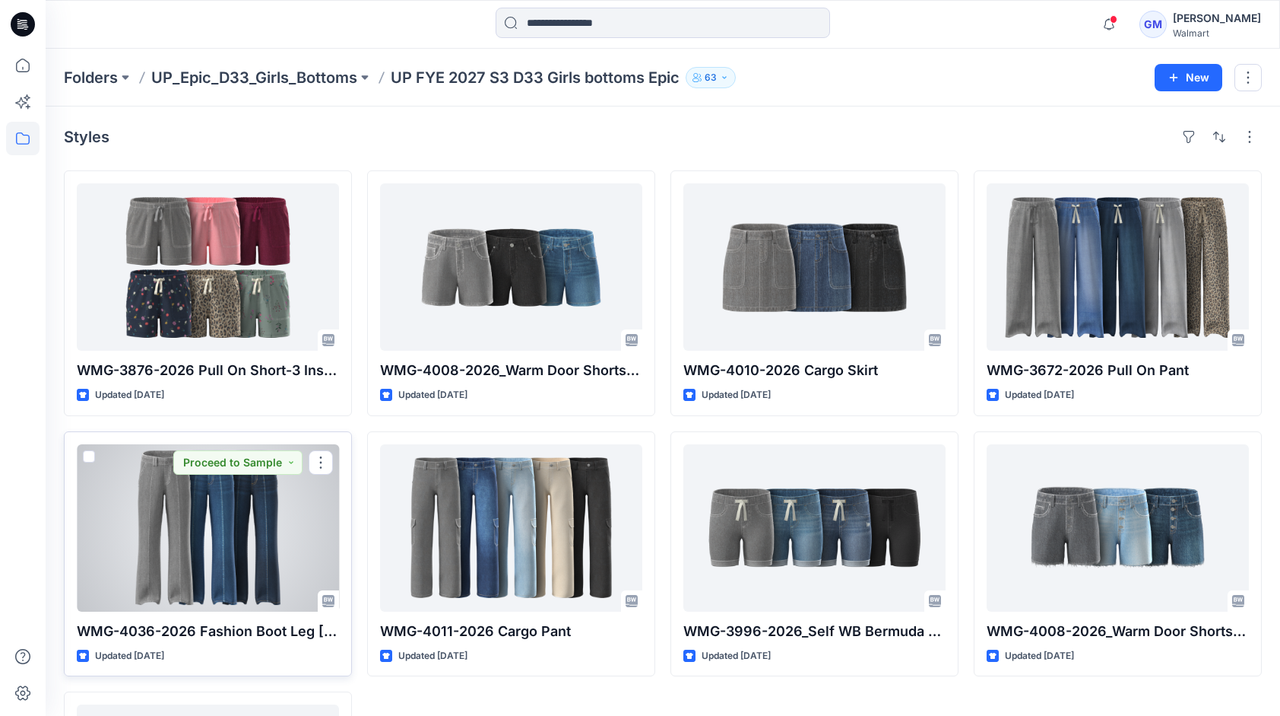
click at [249, 497] on div at bounding box center [208, 527] width 262 height 167
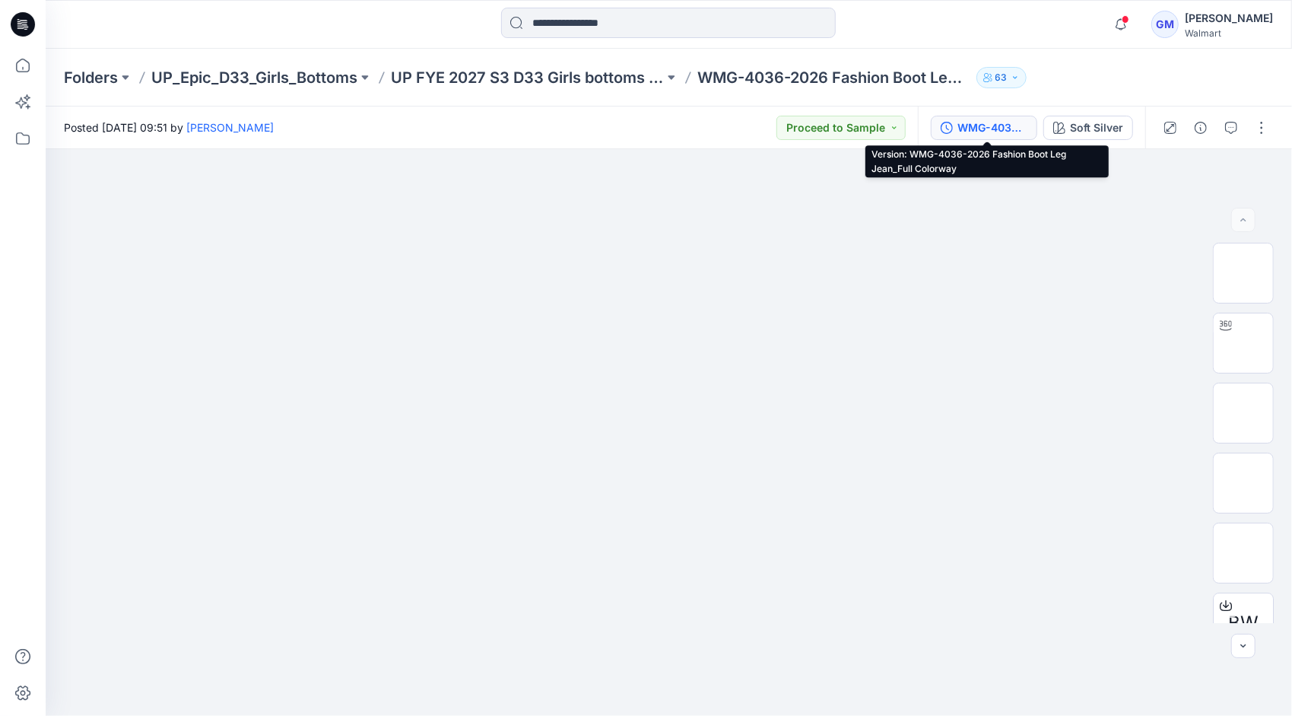
click at [1006, 126] on div "WMG-4036-2026 Fashion Boot Leg Jean_Full Colorway" at bounding box center [992, 127] width 70 height 17
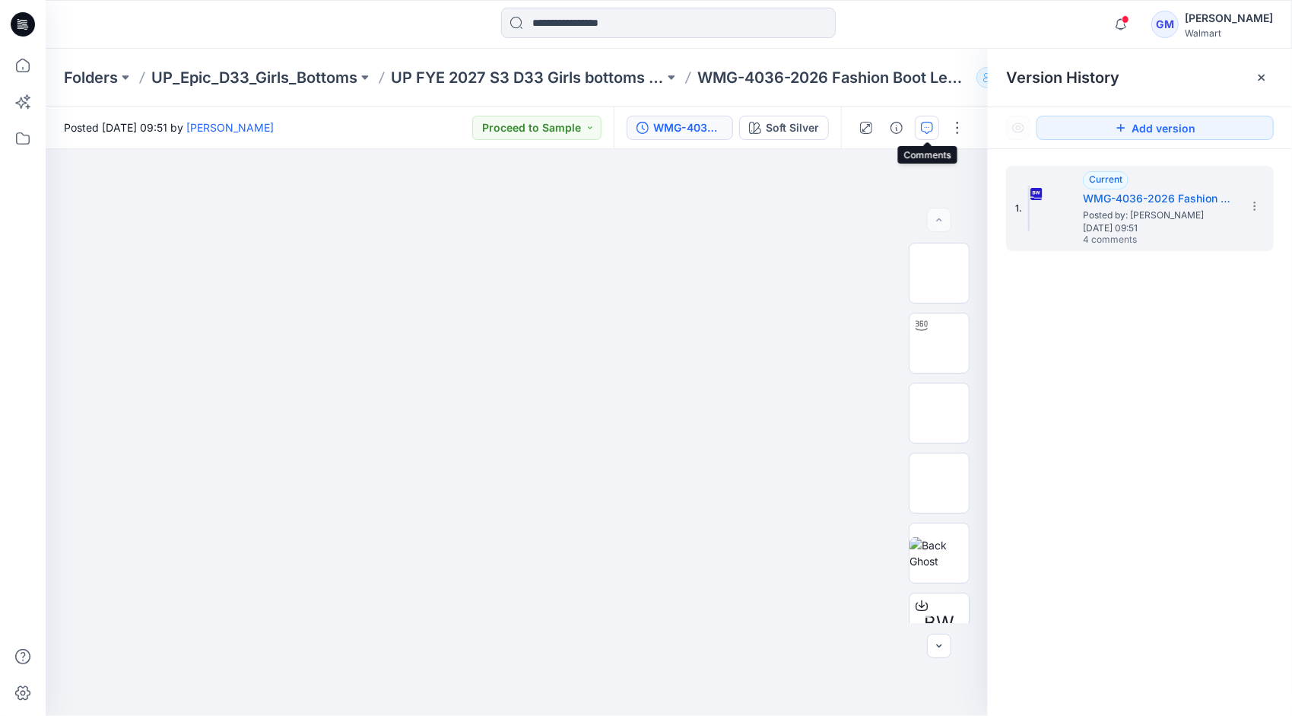
click at [920, 132] on button "button" at bounding box center [927, 128] width 24 height 24
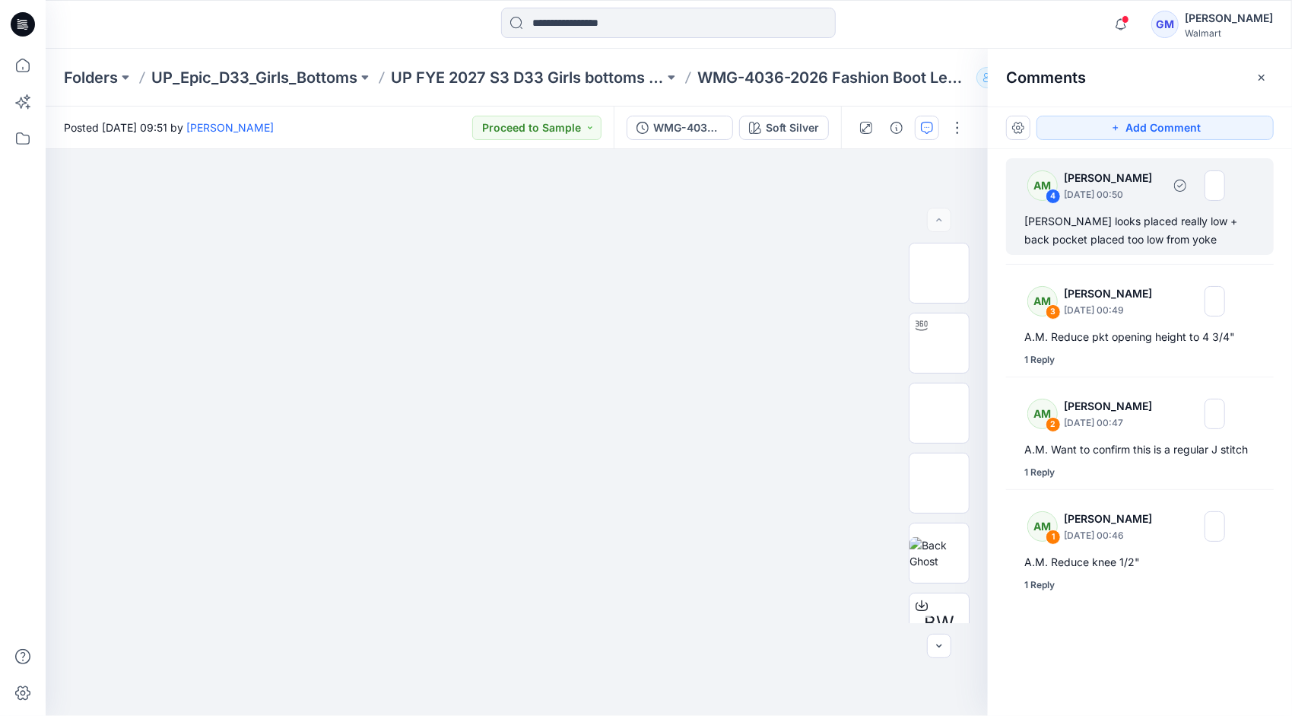
click at [1107, 234] on div "[PERSON_NAME] looks placed really low + back pocket placed too low from yoke" at bounding box center [1139, 230] width 231 height 36
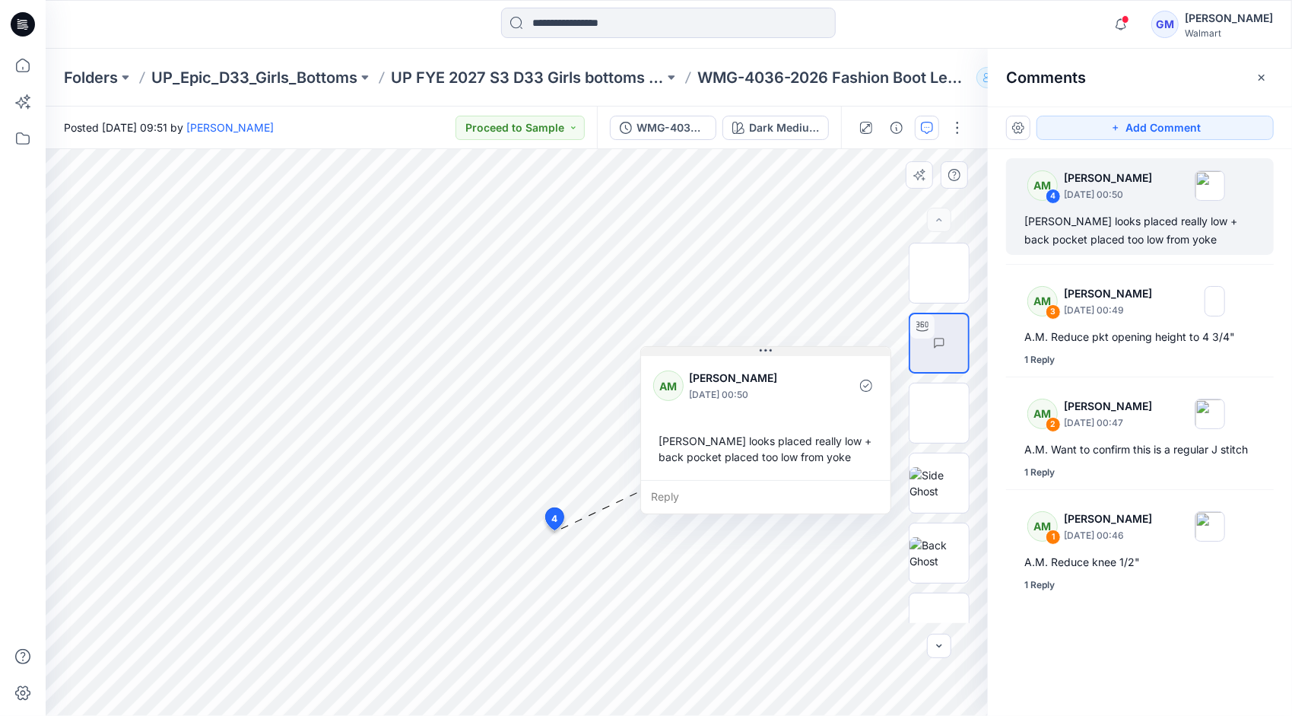
drag, startPoint x: 653, startPoint y: 543, endPoint x: 762, endPoint y: 328, distance: 240.4
click at [762, 344] on icon at bounding box center [766, 350] width 12 height 12
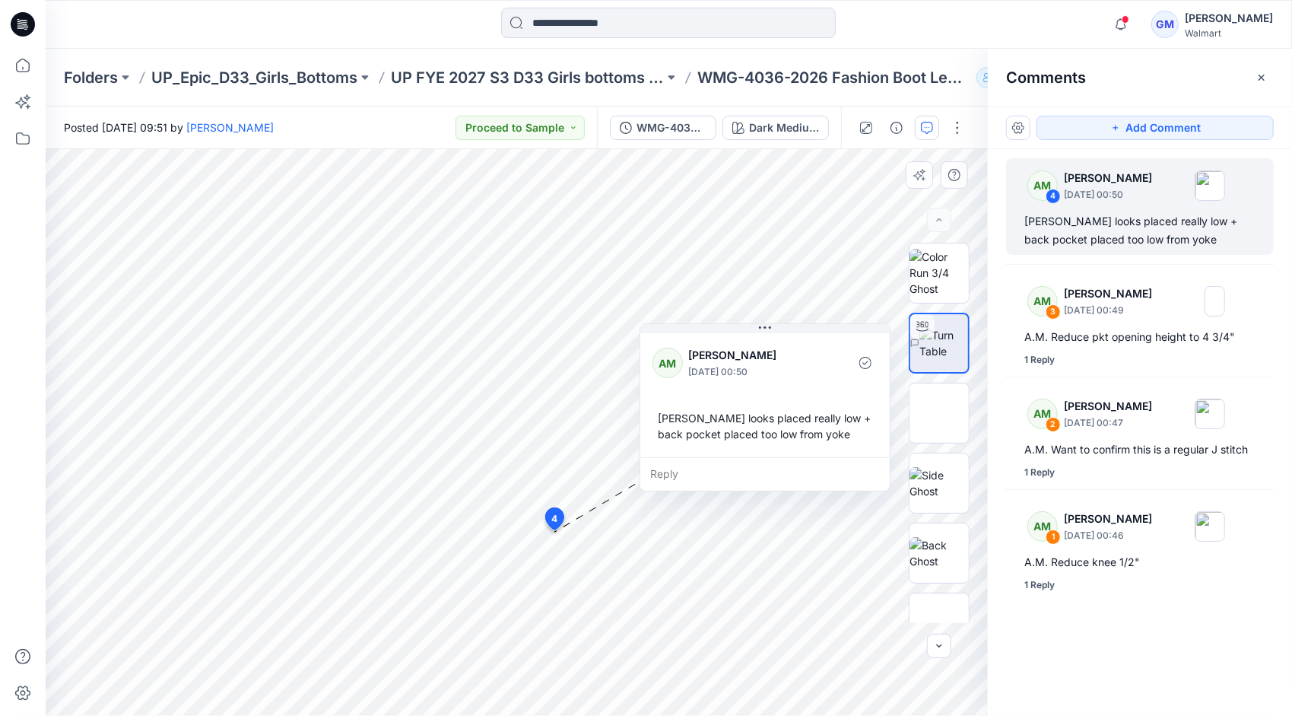
click at [681, 466] on div "Reply" at bounding box center [764, 473] width 249 height 33
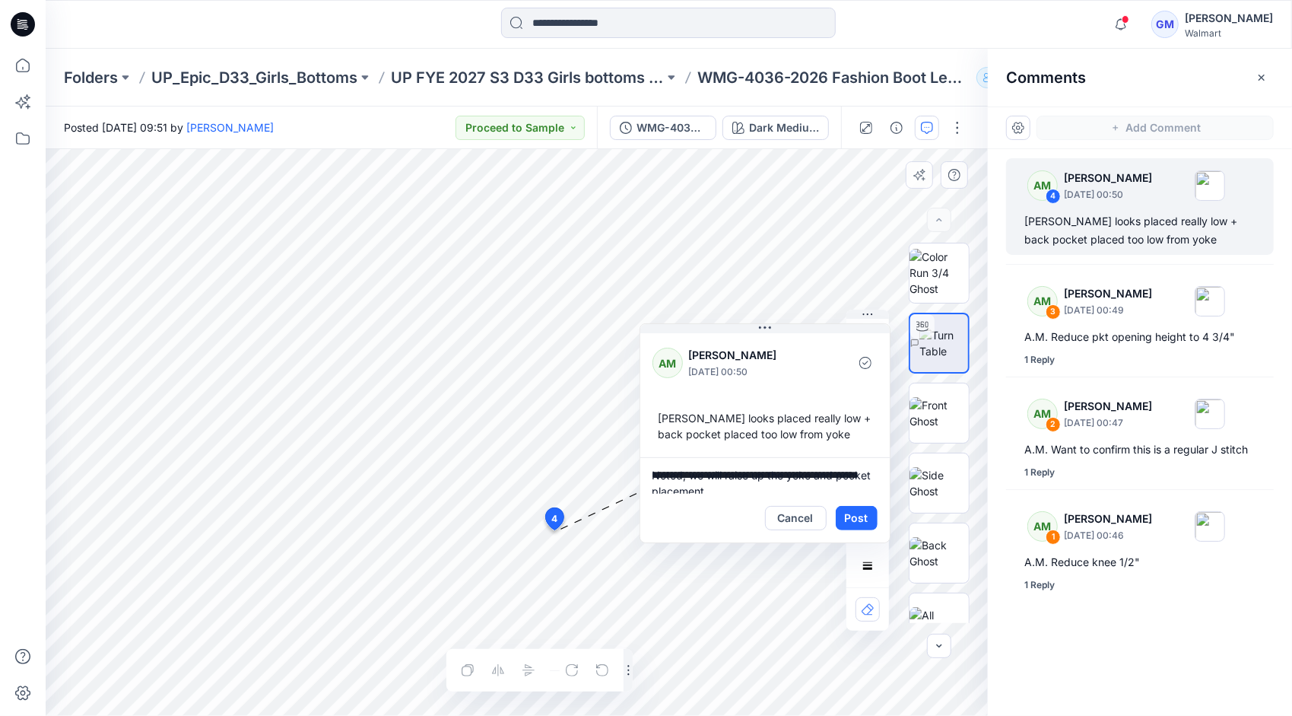
drag, startPoint x: 752, startPoint y: 484, endPoint x: 639, endPoint y: 464, distance: 115.1
click at [639, 464] on div "**********" at bounding box center [764, 433] width 251 height 220
type textarea "**********"
click at [753, 481] on textarea "**********" at bounding box center [764, 475] width 249 height 36
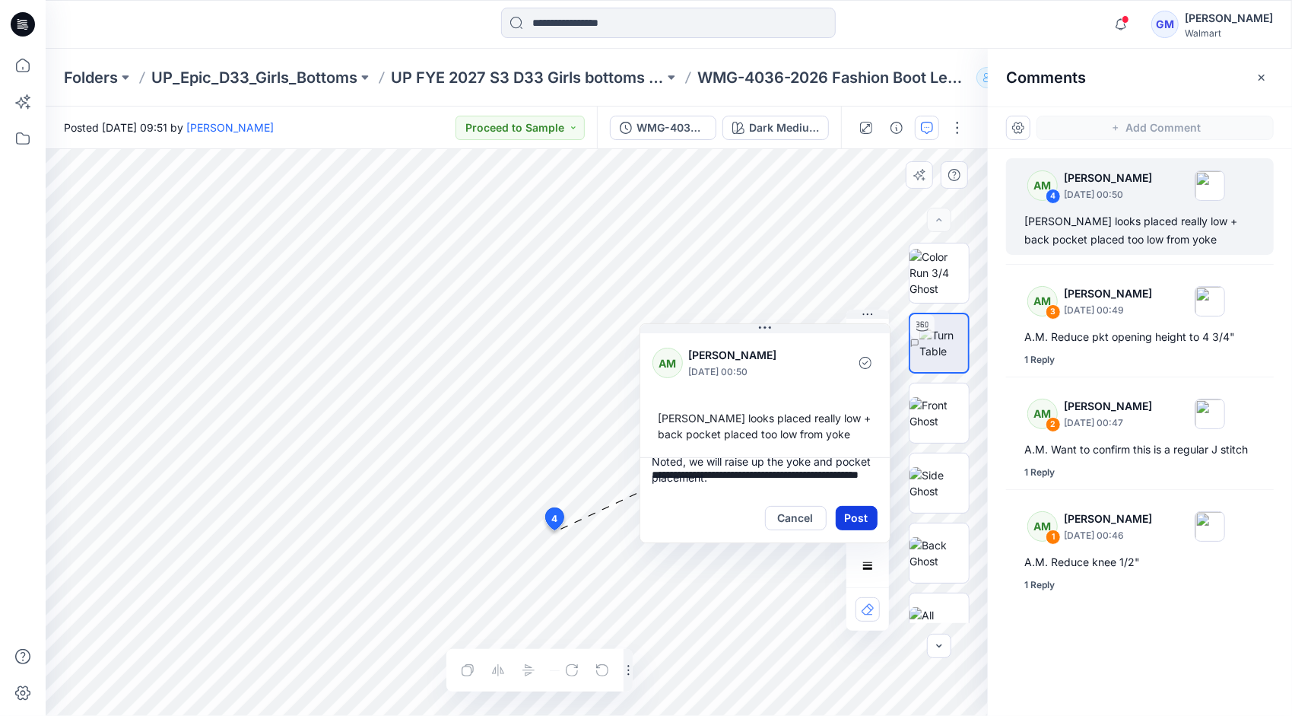
click at [855, 517] on button "Post" at bounding box center [857, 518] width 42 height 24
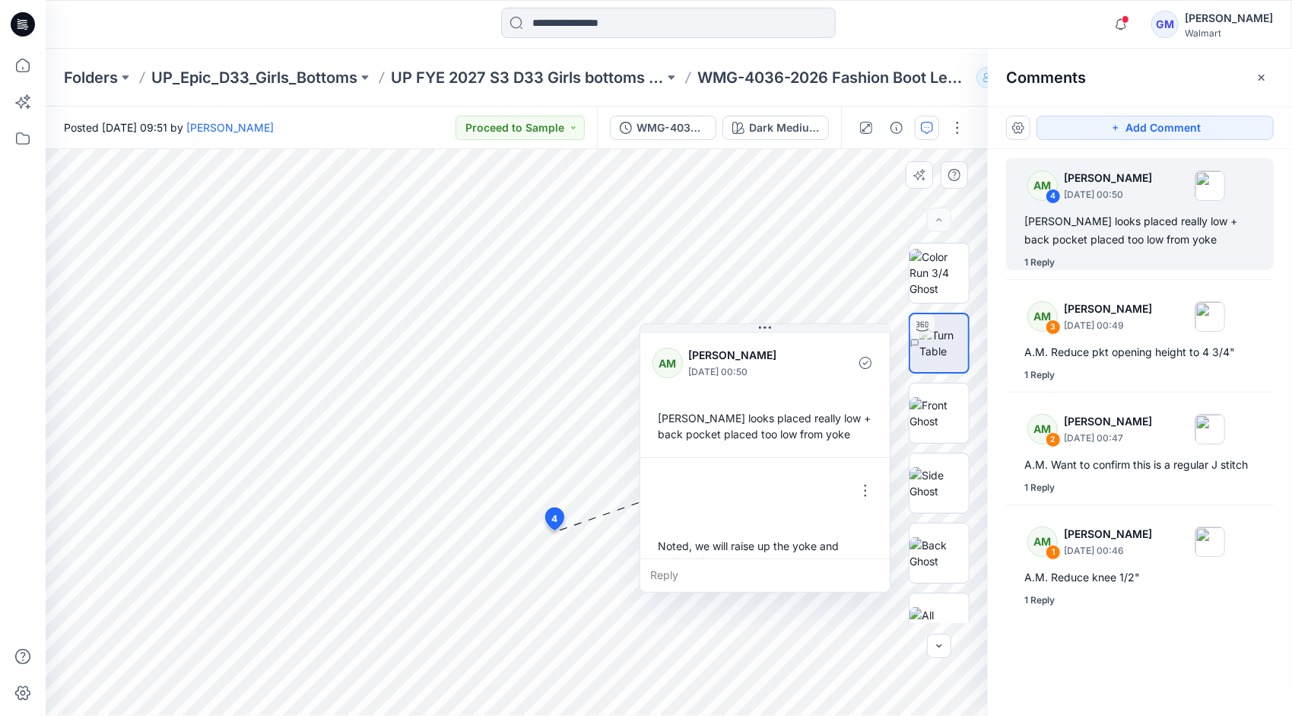
scroll to position [26, 0]
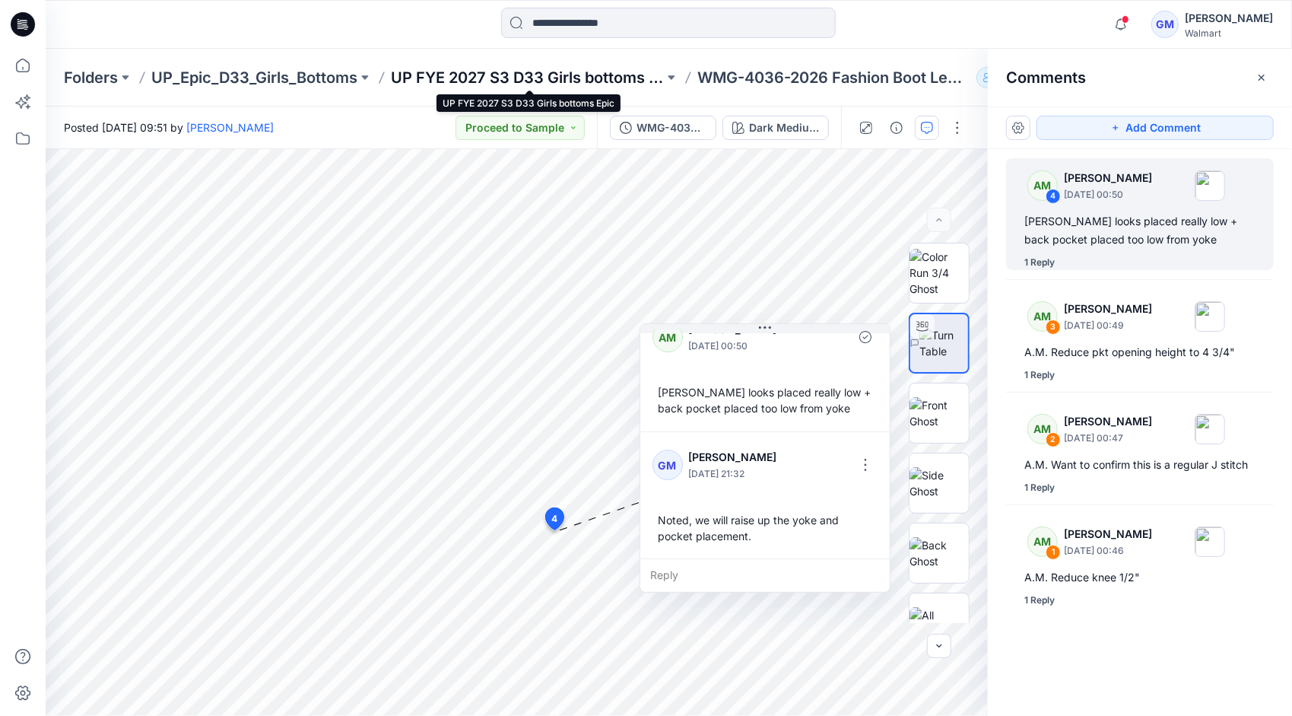
click at [592, 72] on p "UP FYE 2027 S3 D33 Girls bottoms Epic" at bounding box center [527, 77] width 273 height 21
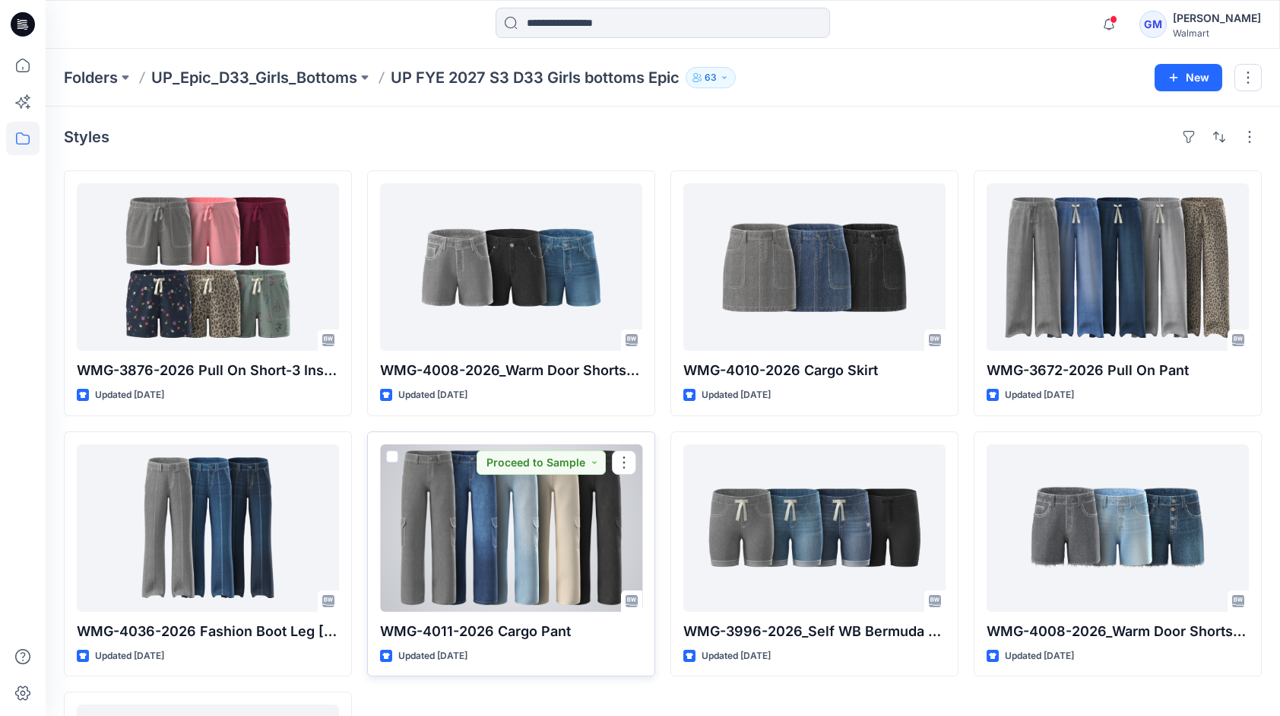
click at [544, 508] on div at bounding box center [511, 527] width 262 height 167
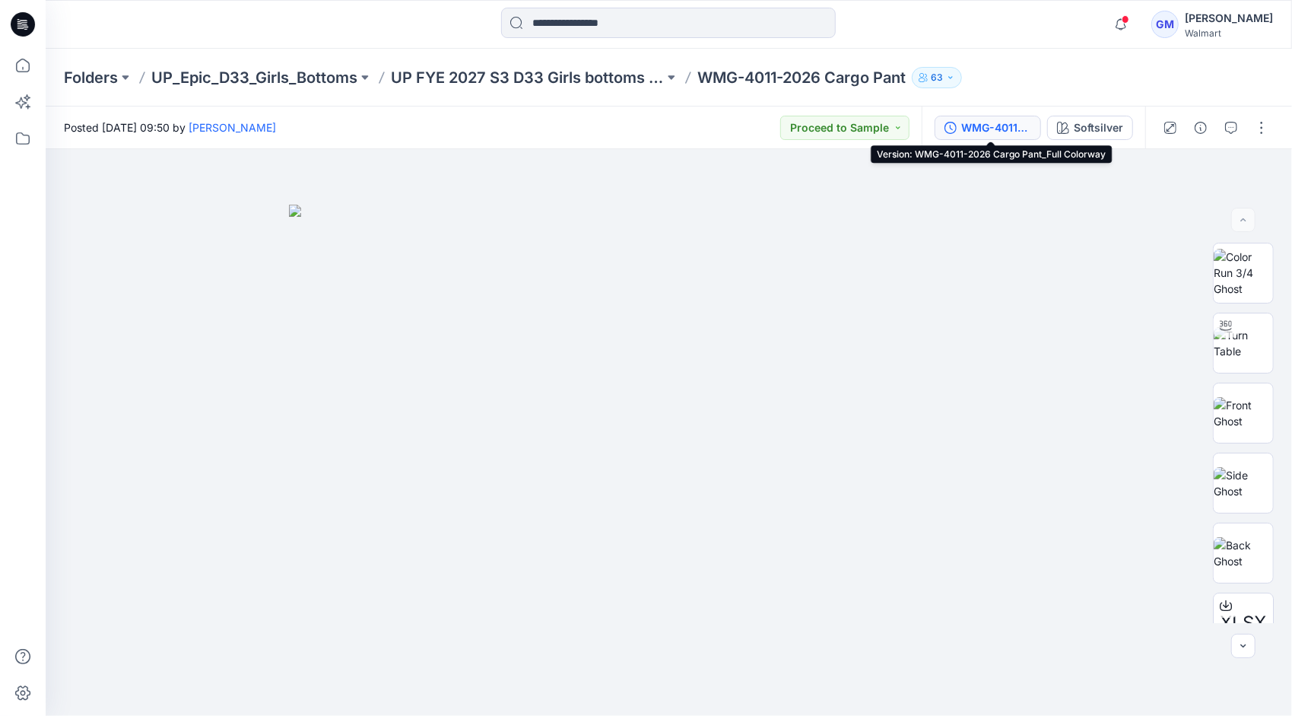
click at [970, 134] on div "WMG-4011-2026 Cargo Pant_Full Colorway" at bounding box center [996, 127] width 70 height 17
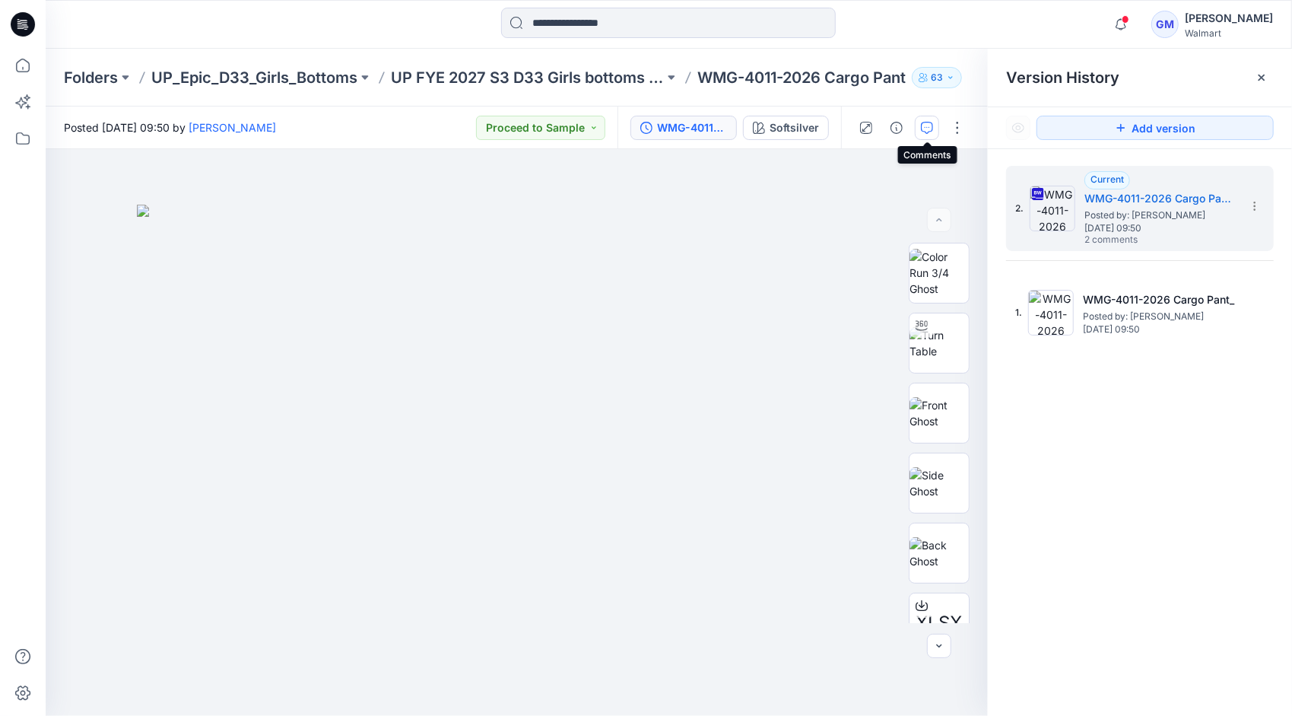
click at [932, 125] on icon "button" at bounding box center [927, 128] width 12 height 12
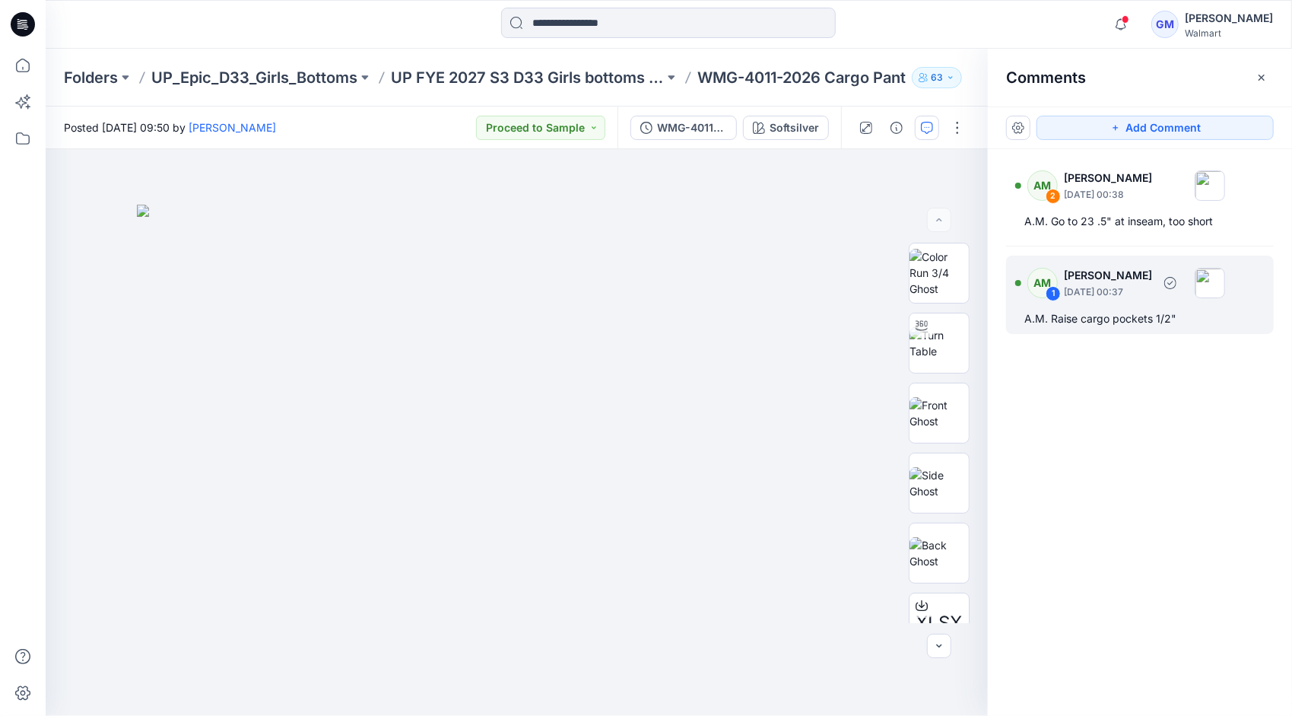
click at [1147, 315] on div "A.M. Raise cargo pockets 1/2"" at bounding box center [1139, 318] width 231 height 18
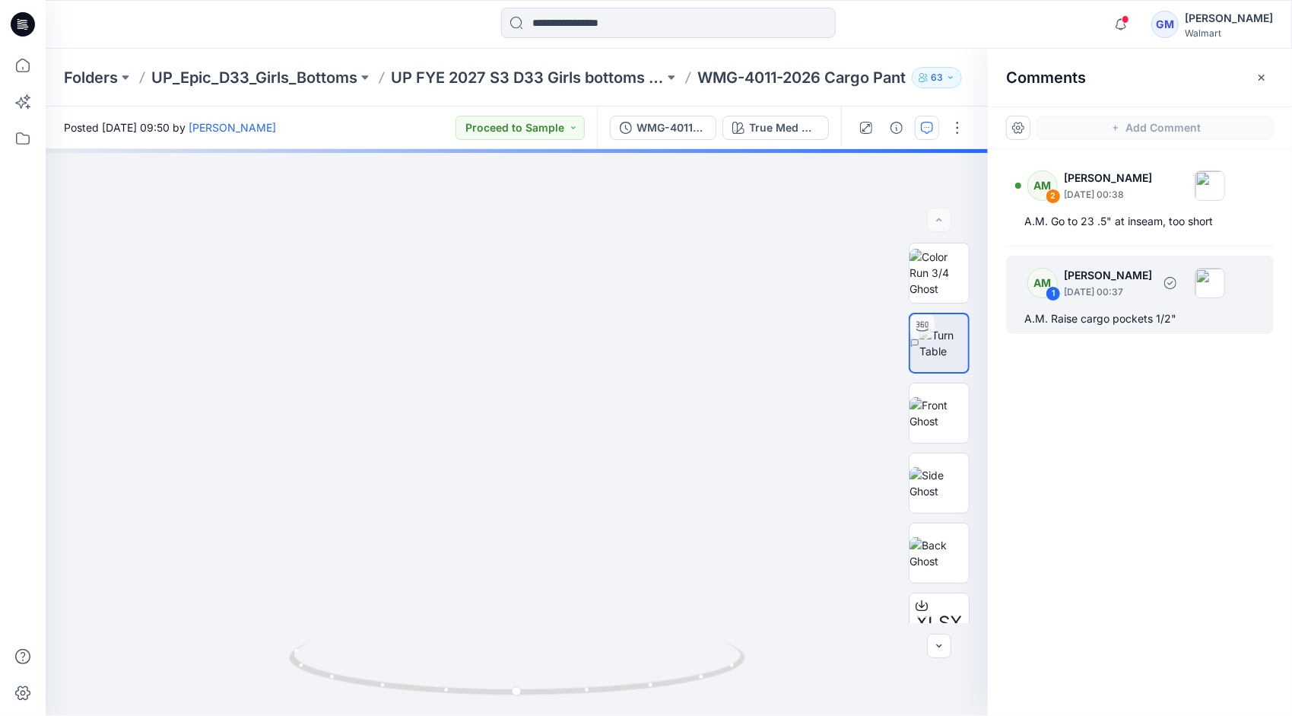
click at [1101, 296] on p "[DATE] 00:37" at bounding box center [1108, 291] width 88 height 15
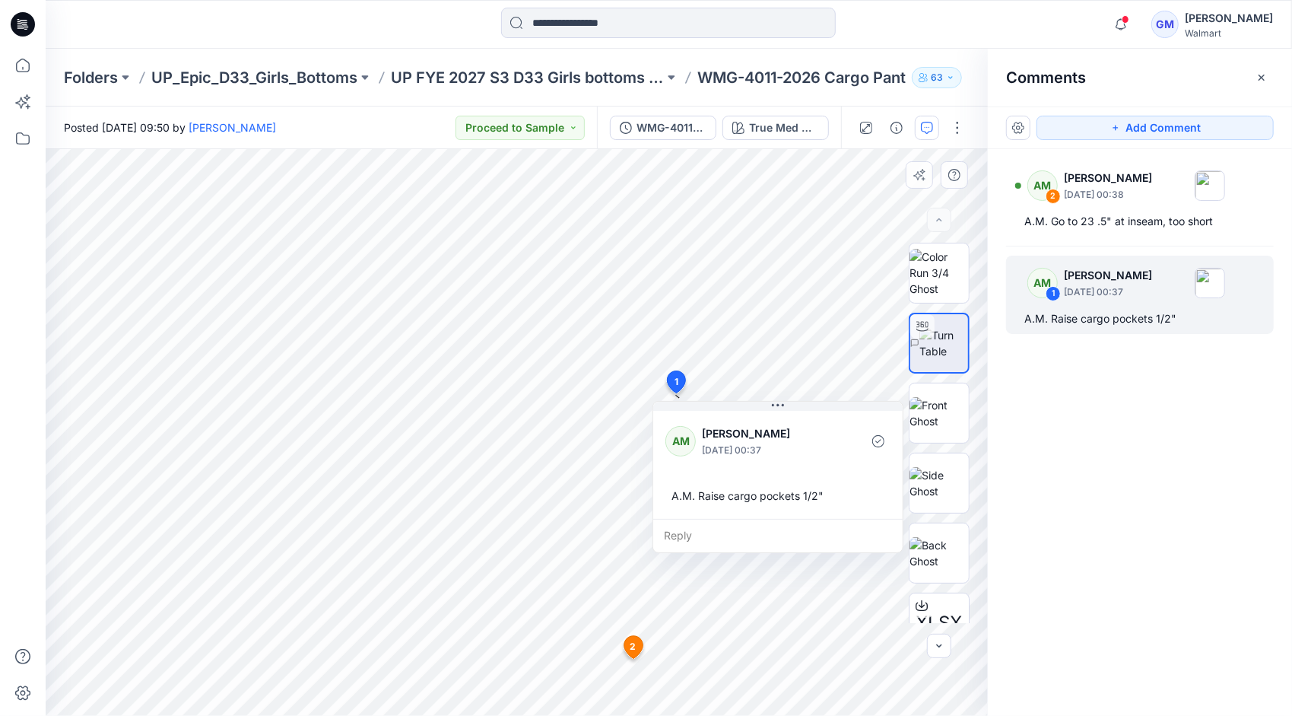
click at [693, 534] on div "Reply" at bounding box center [777, 535] width 249 height 33
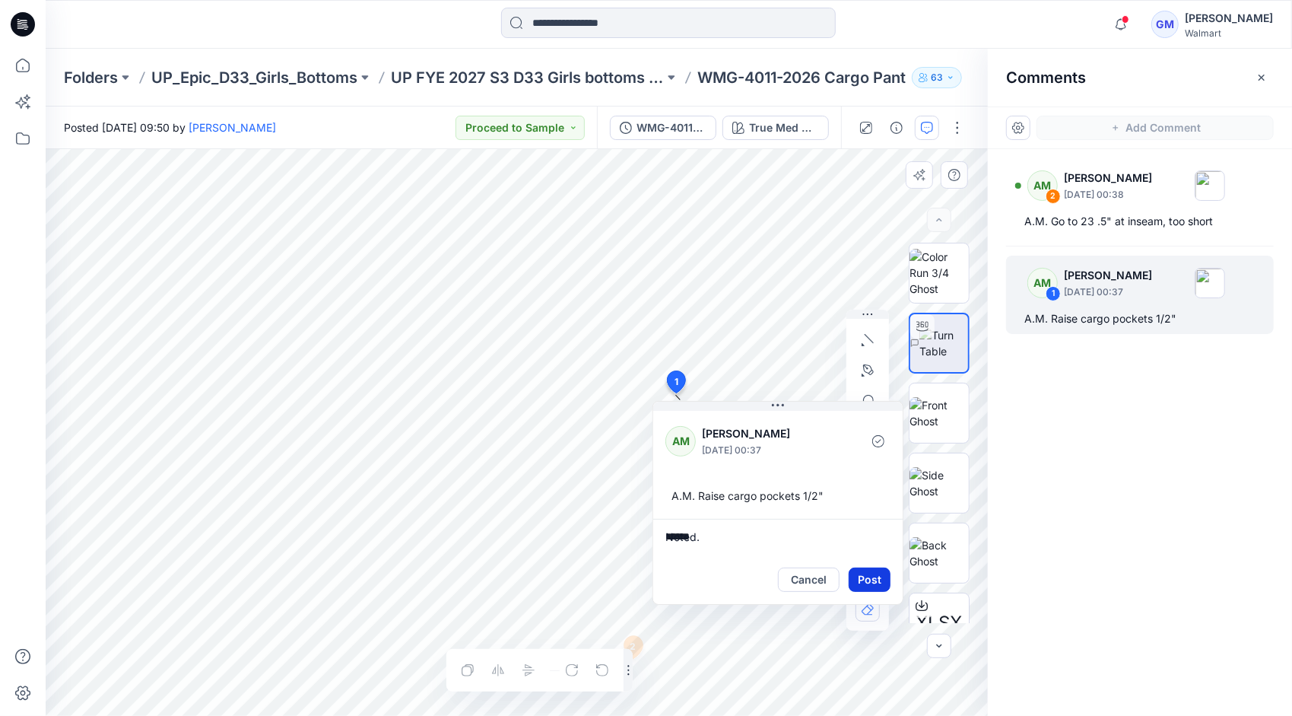
type textarea "******"
click at [877, 575] on button "Post" at bounding box center [870, 579] width 42 height 24
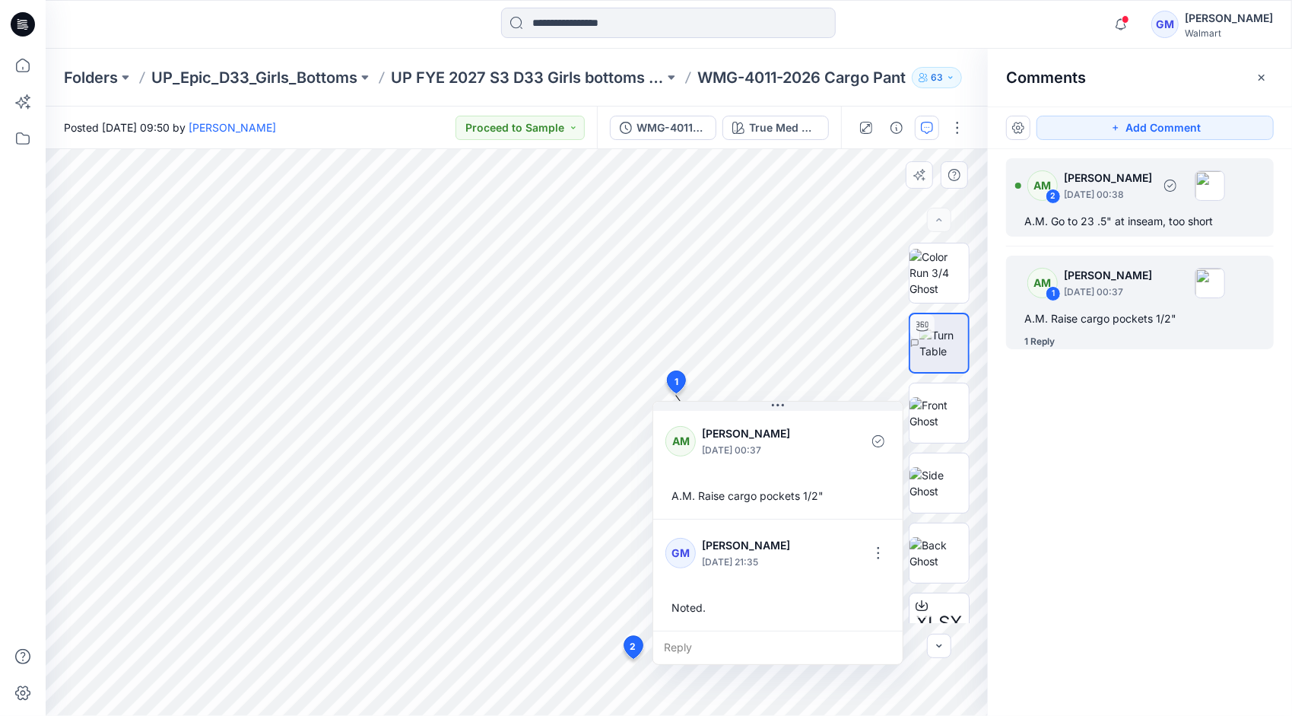
click at [1109, 181] on p "[PERSON_NAME]" at bounding box center [1108, 178] width 88 height 18
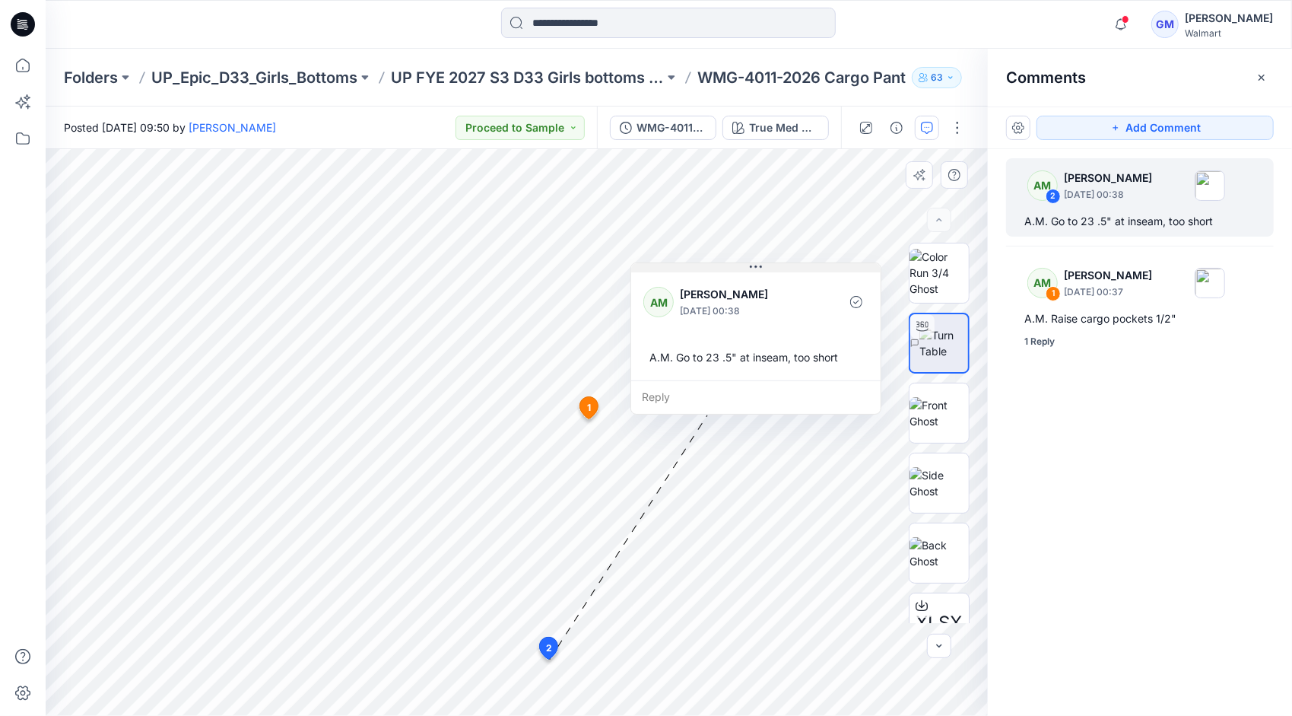
drag, startPoint x: 649, startPoint y: 522, endPoint x: 755, endPoint y: 263, distance: 279.3
click at [755, 263] on icon at bounding box center [756, 267] width 12 height 12
click at [683, 395] on div "Reply" at bounding box center [755, 396] width 249 height 33
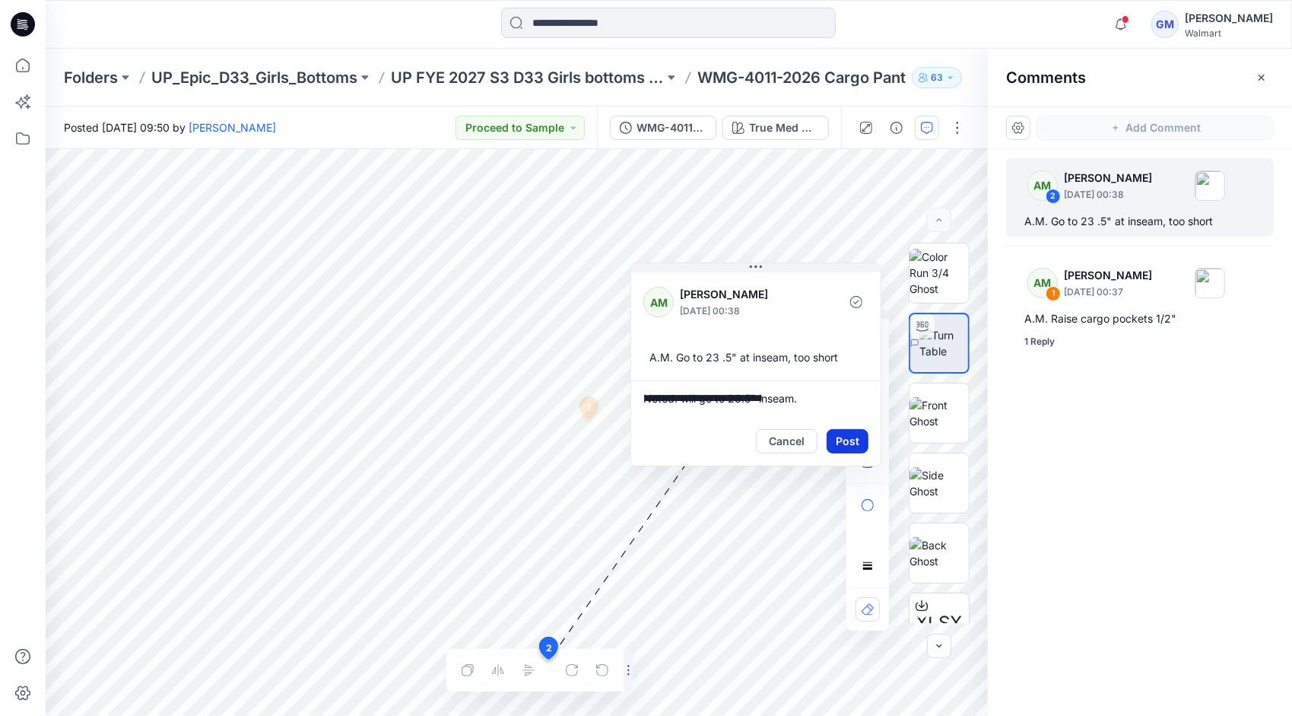
type textarea "**********"
click at [852, 444] on button "Post" at bounding box center [848, 441] width 42 height 24
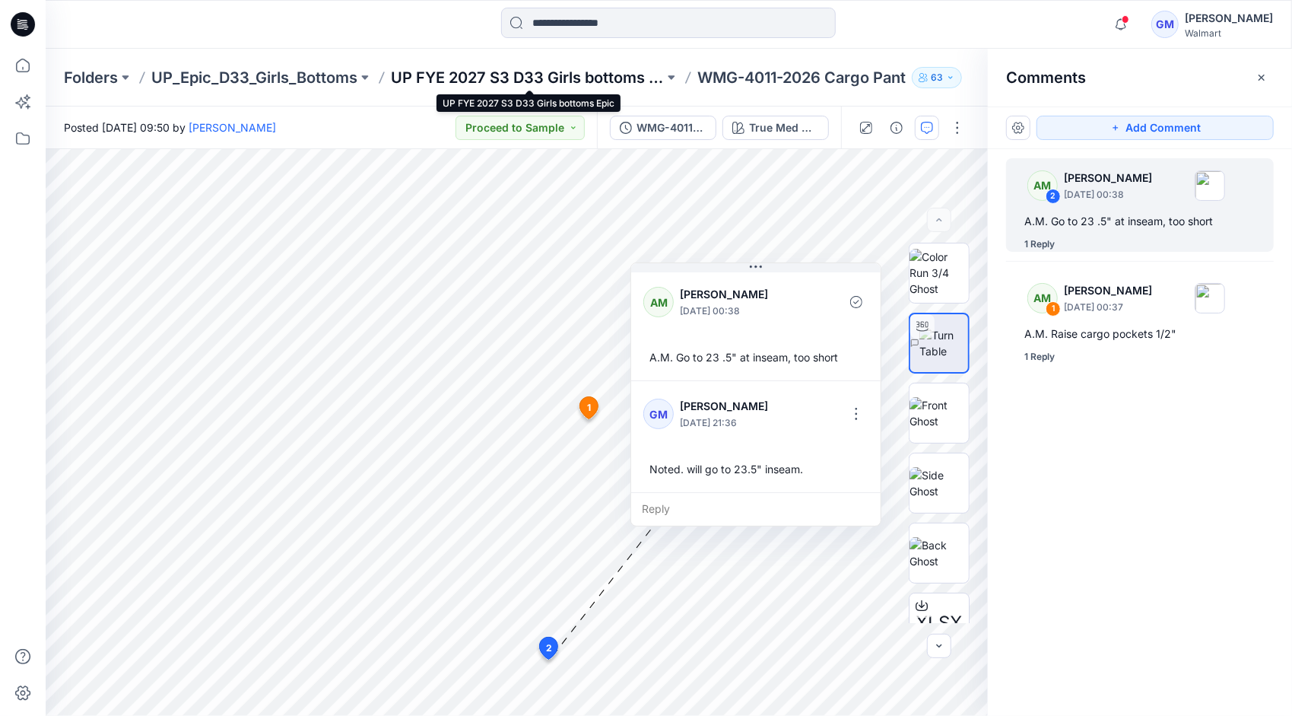
click at [602, 78] on p "UP FYE 2027 S3 D33 Girls bottoms Epic" at bounding box center [527, 77] width 273 height 21
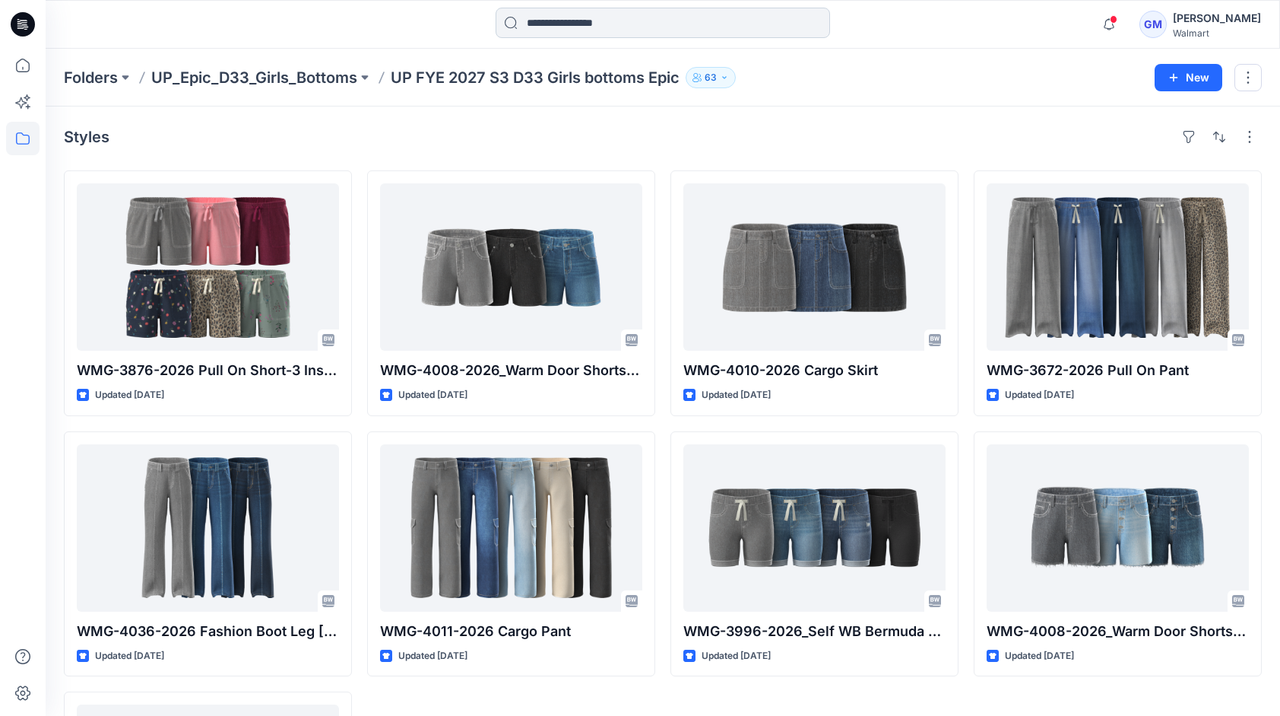
click at [564, 18] on input at bounding box center [663, 23] width 335 height 30
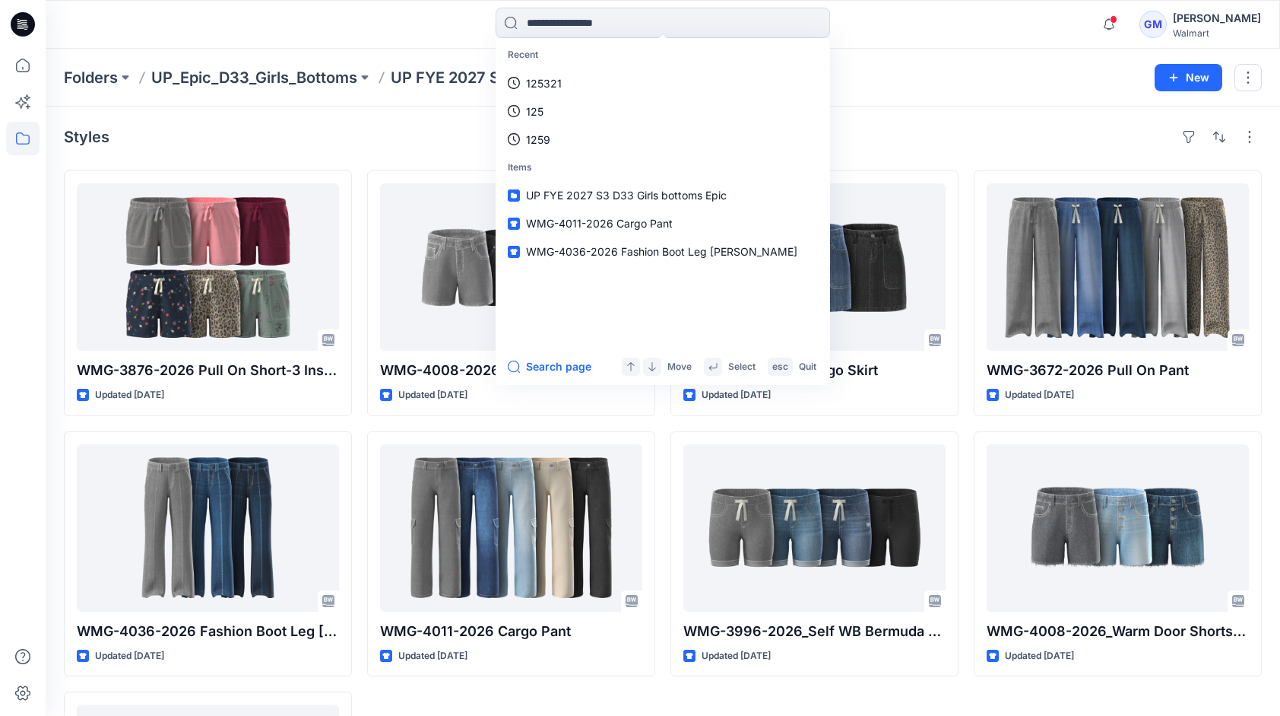
click at [925, 15] on div "Recent 125321 125 1259 Items UP FYE 2027 S3 D33 Girls bottoms Epic WMG-4011-202…" at bounding box center [662, 24] width 617 height 33
